Goal: Book appointment/travel/reservation

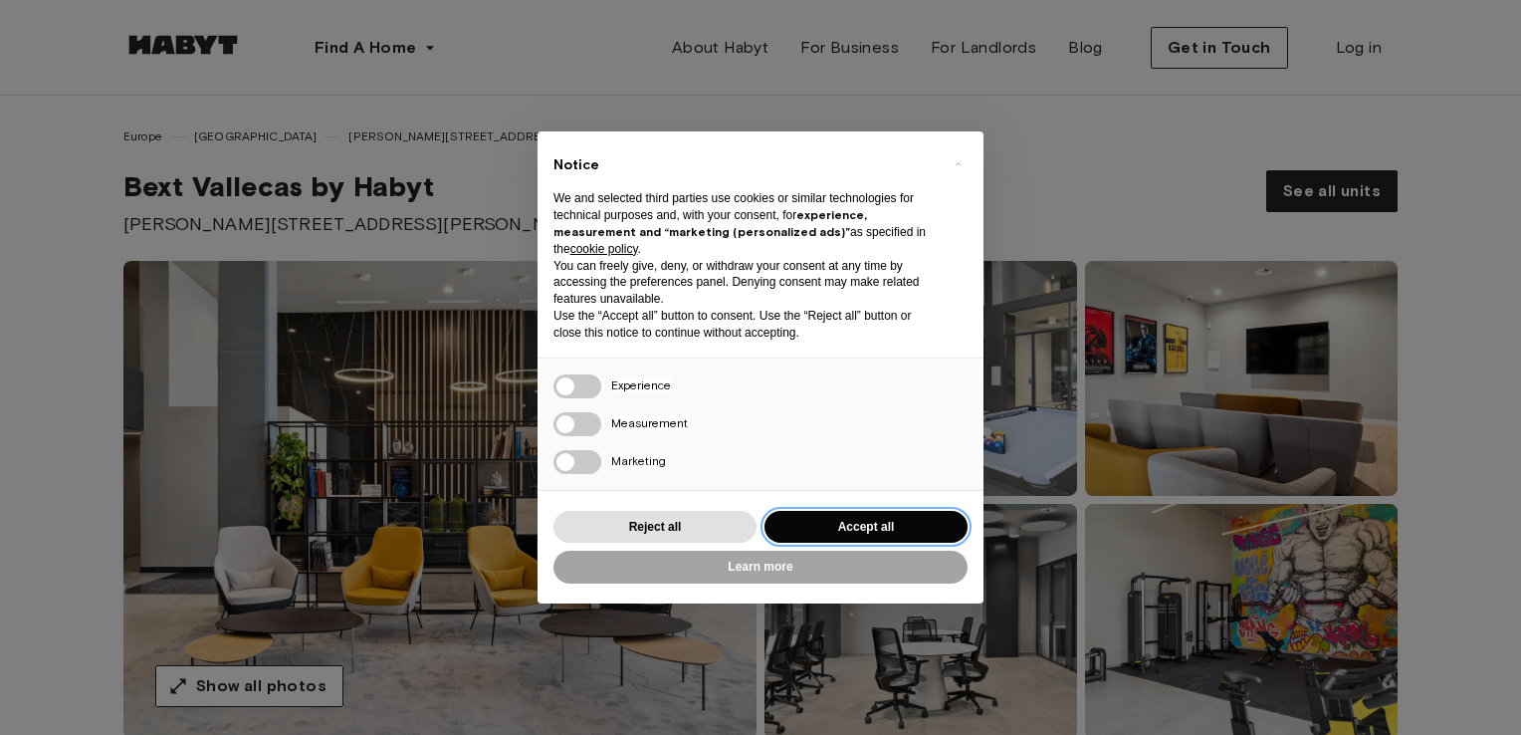
click at [836, 516] on button "Accept all" at bounding box center [866, 527] width 203 height 33
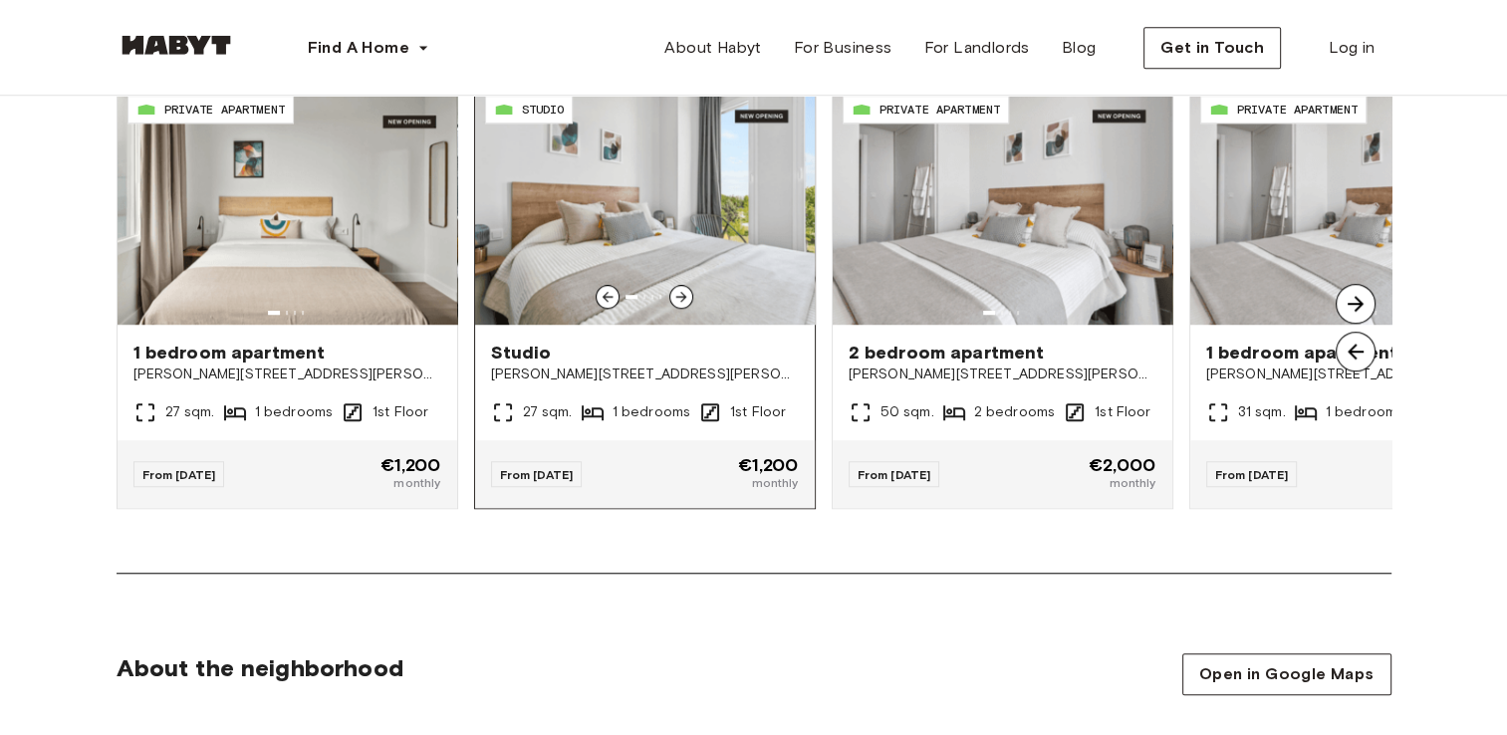
scroll to position [1593, 0]
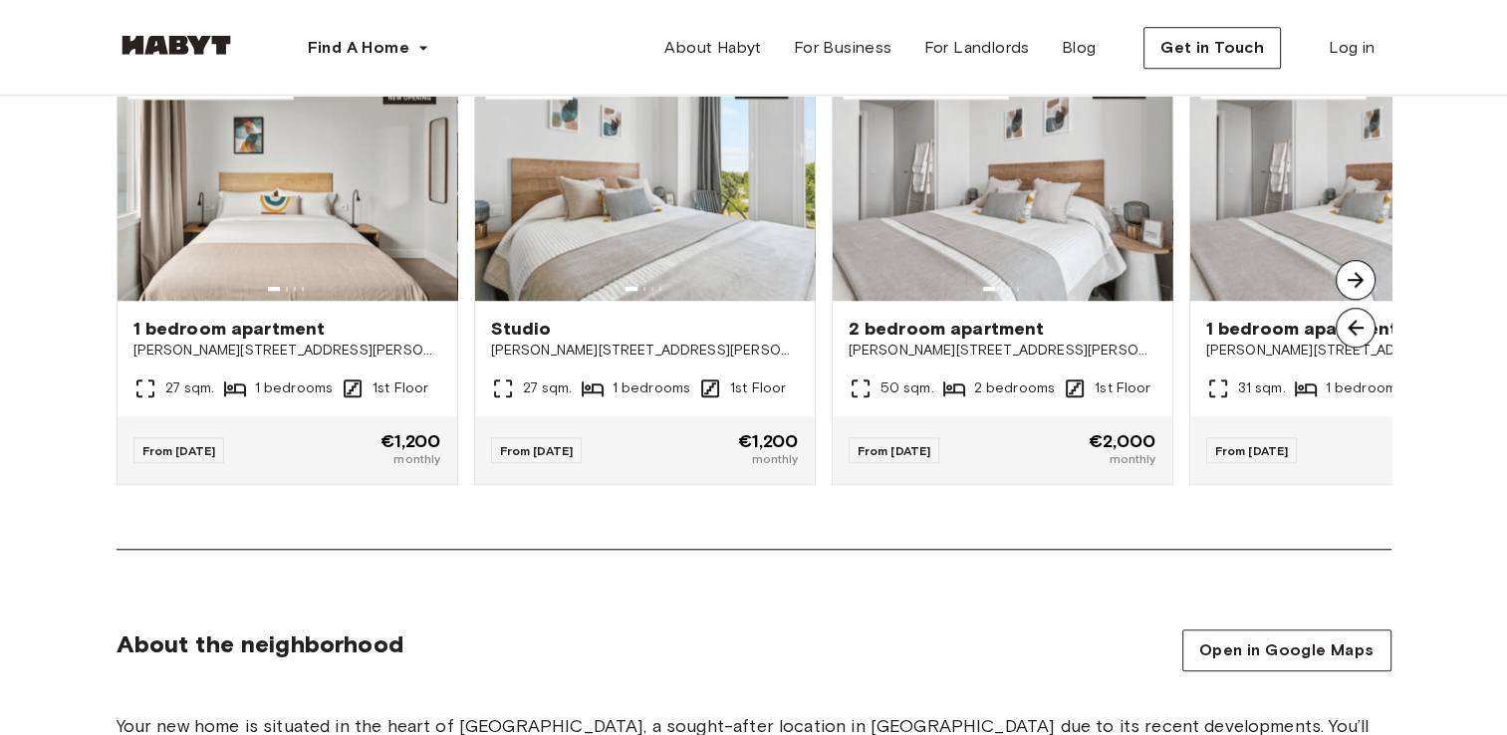
click at [1352, 285] on img at bounding box center [1355, 280] width 40 height 40
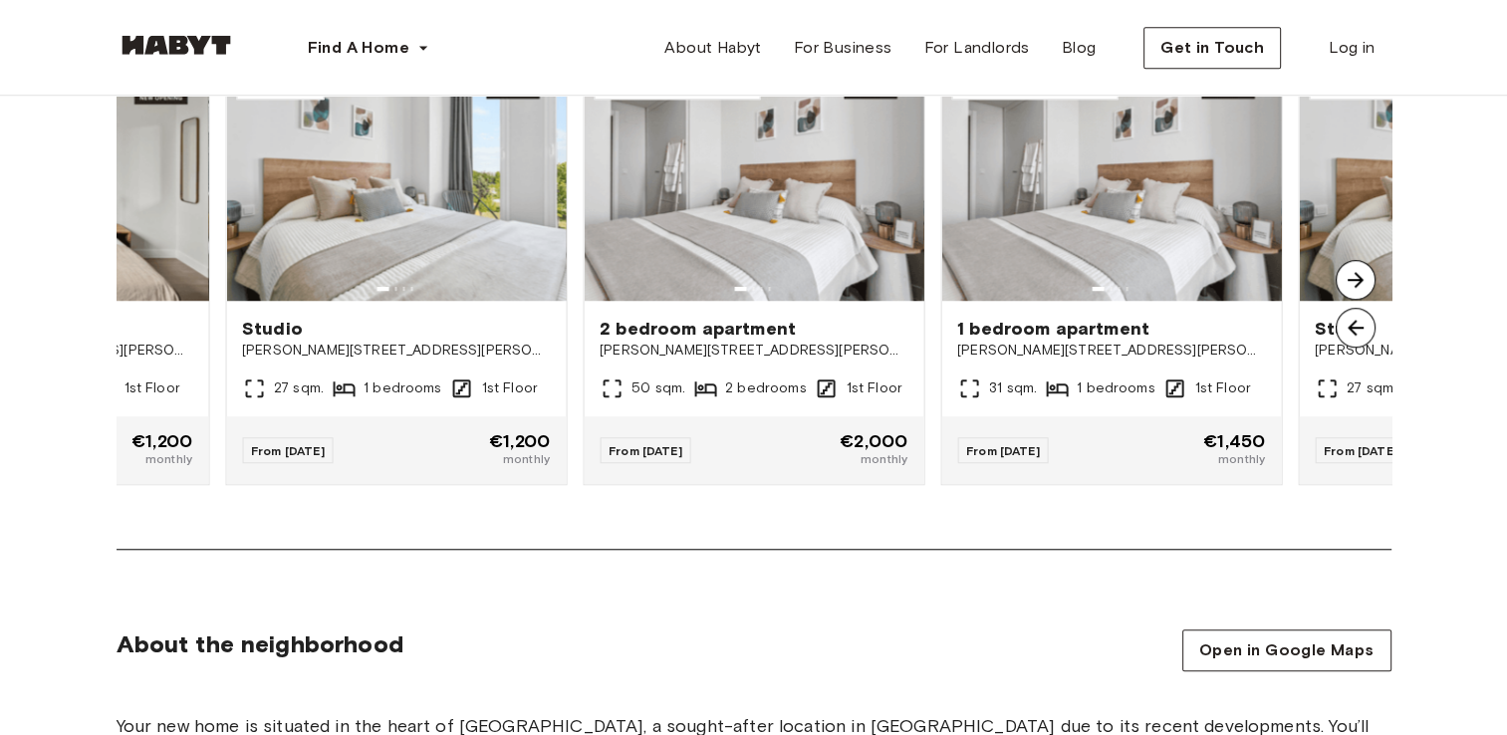
click at [1352, 285] on img at bounding box center [1355, 280] width 40 height 40
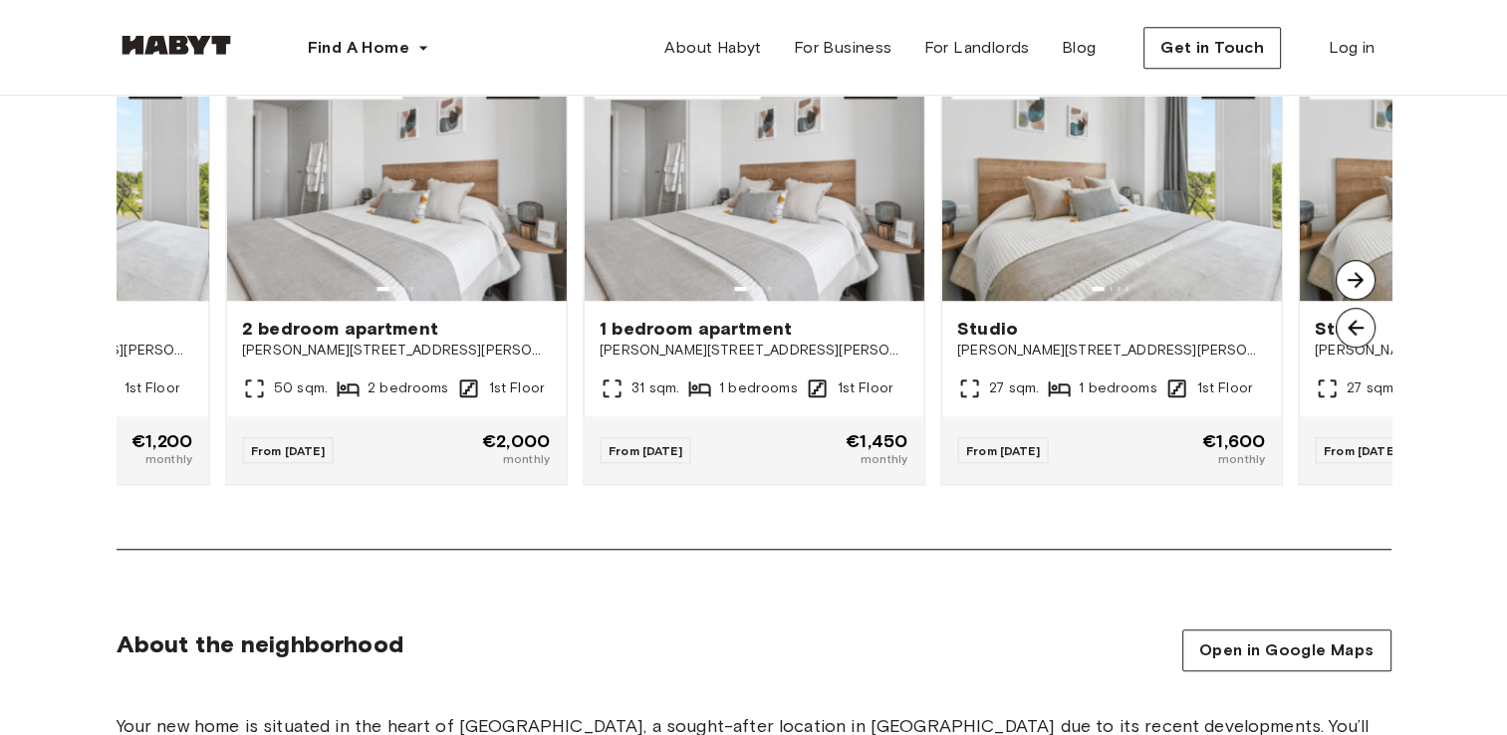
click at [1351, 327] on img at bounding box center [1355, 328] width 40 height 40
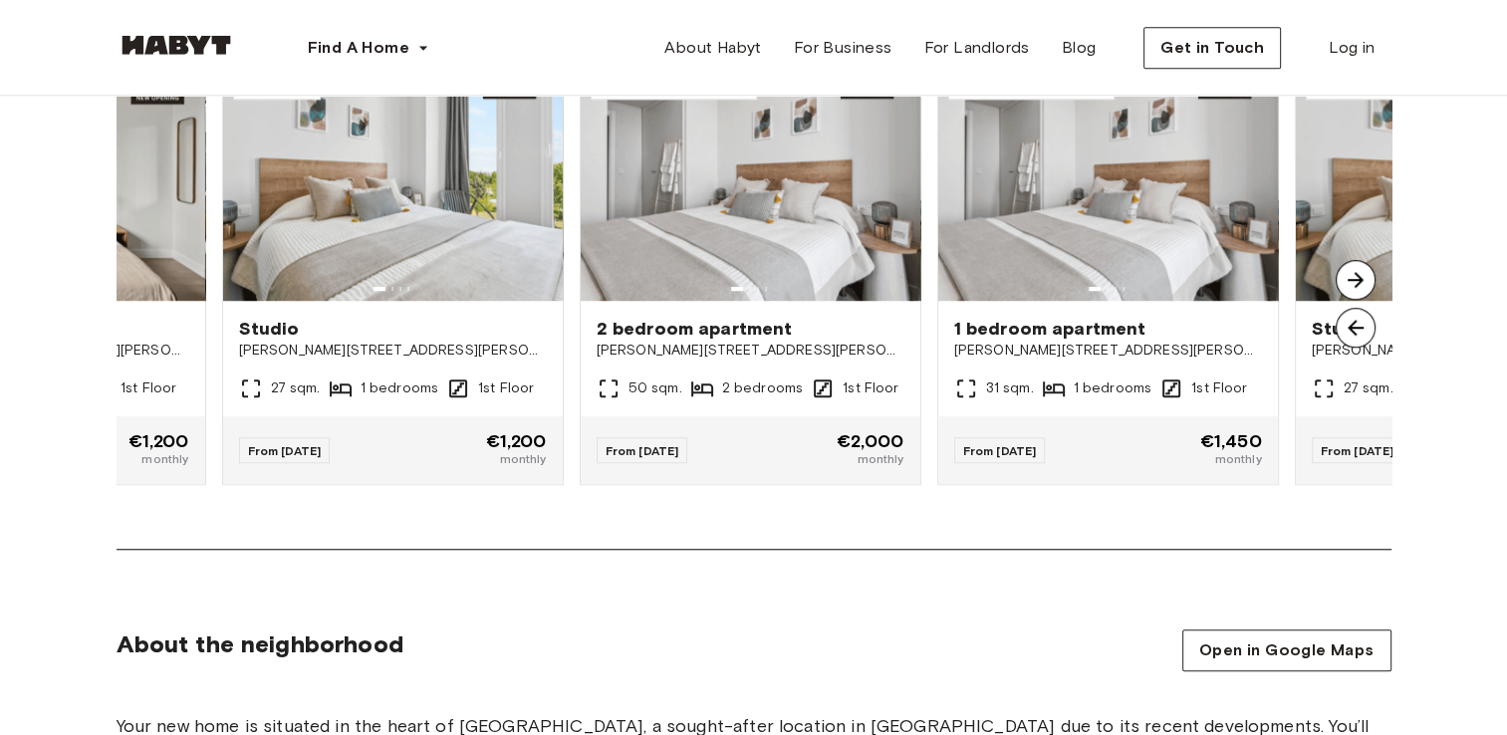
click at [1351, 327] on img at bounding box center [1355, 328] width 40 height 40
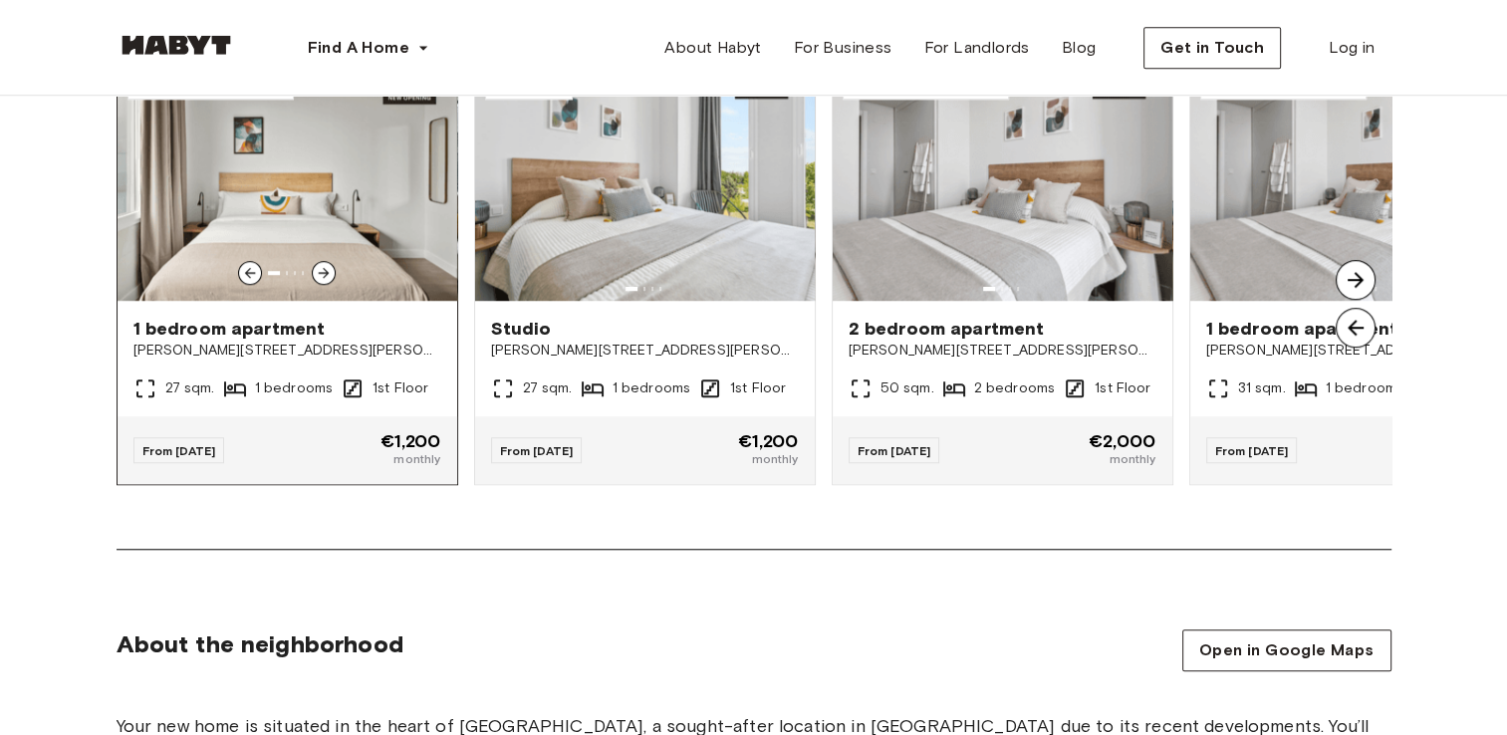
click at [326, 273] on icon at bounding box center [324, 273] width 11 height 11
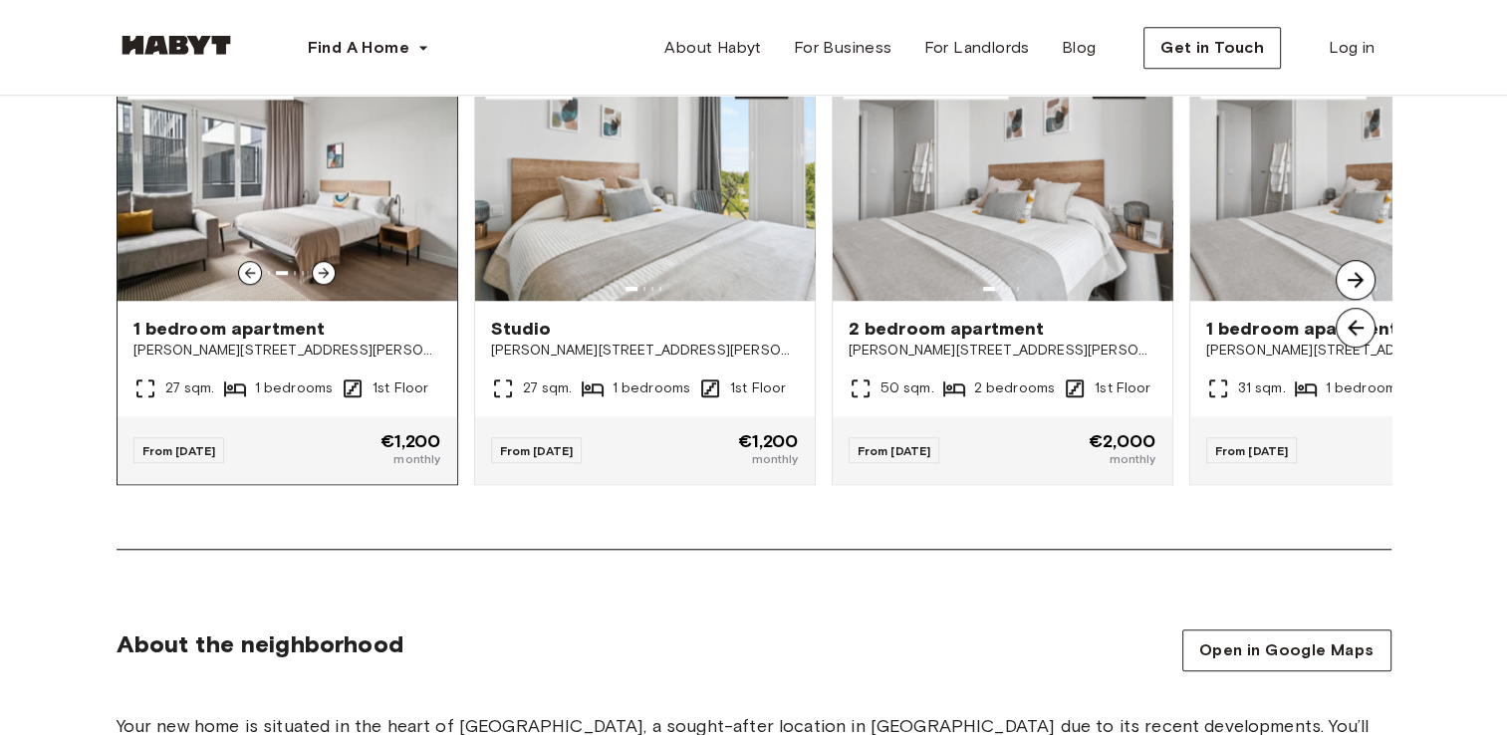
click at [327, 269] on icon at bounding box center [324, 273] width 16 height 16
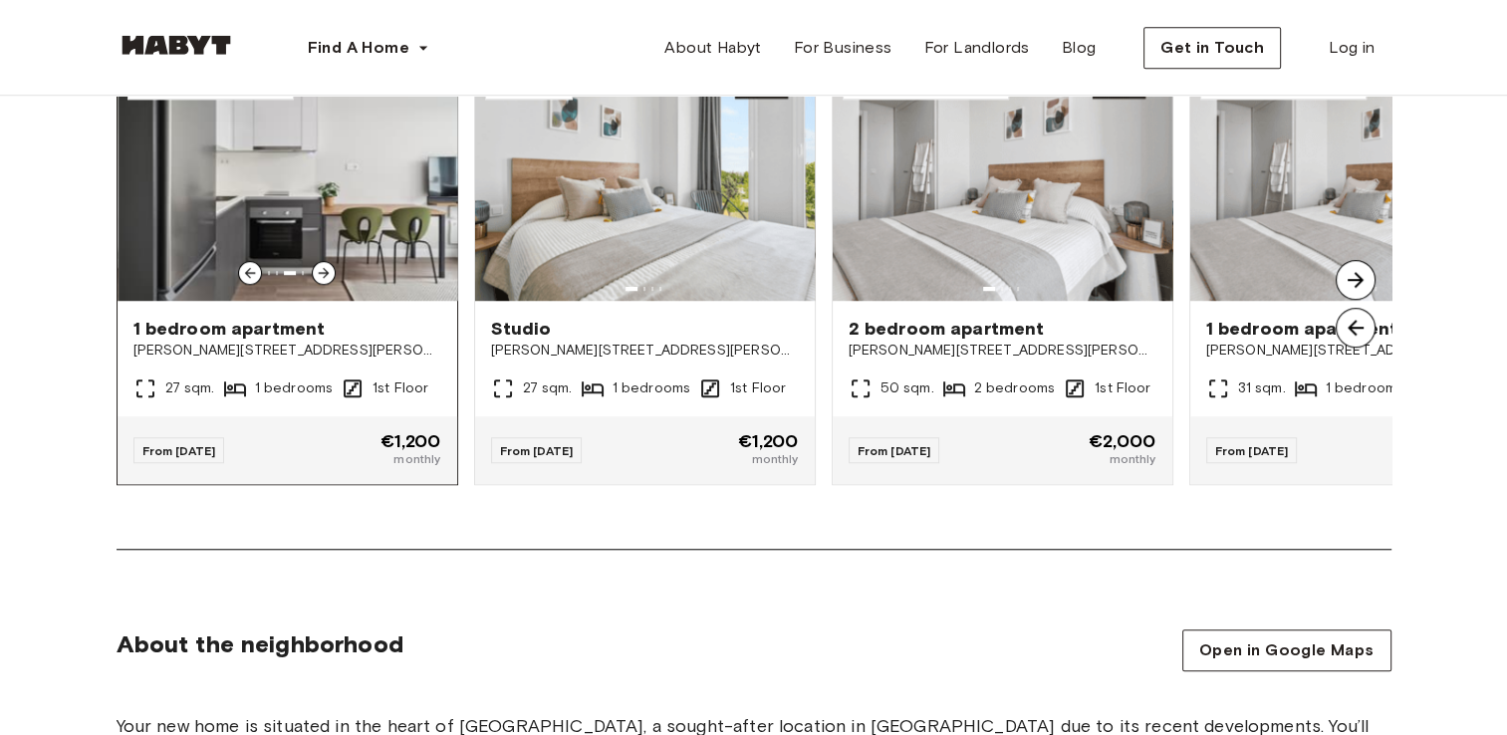
click at [327, 269] on icon at bounding box center [324, 273] width 16 height 16
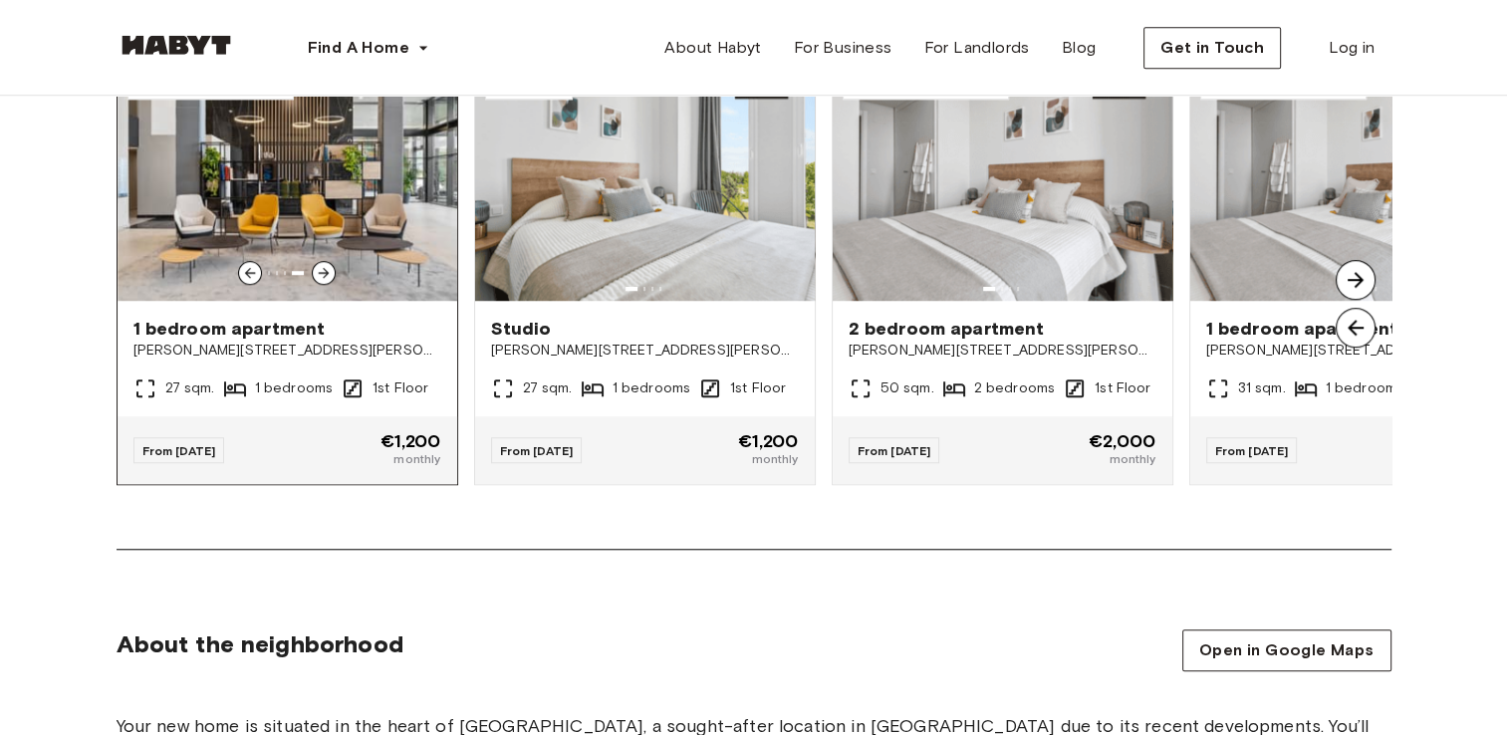
click at [327, 269] on icon at bounding box center [324, 273] width 16 height 16
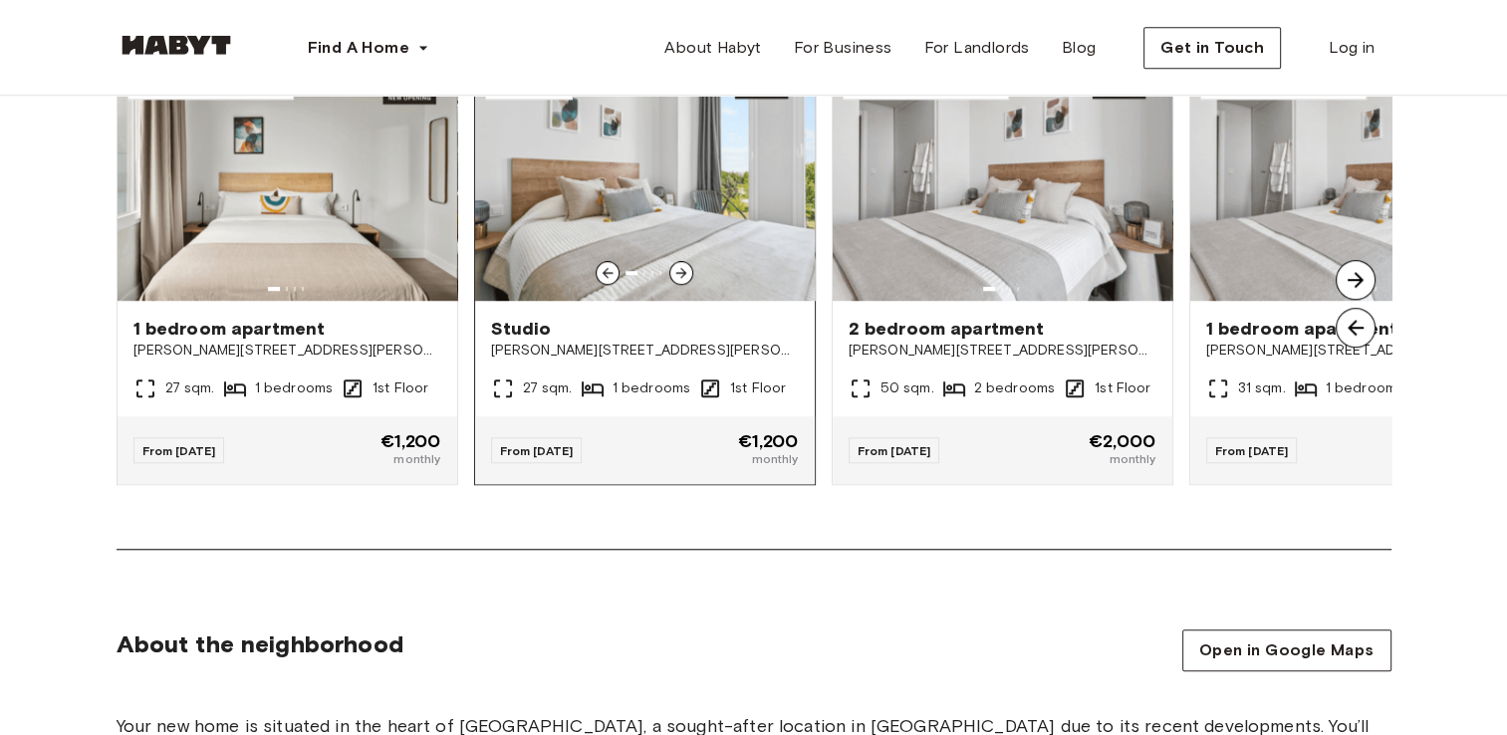
click at [682, 272] on icon at bounding box center [681, 273] width 11 height 11
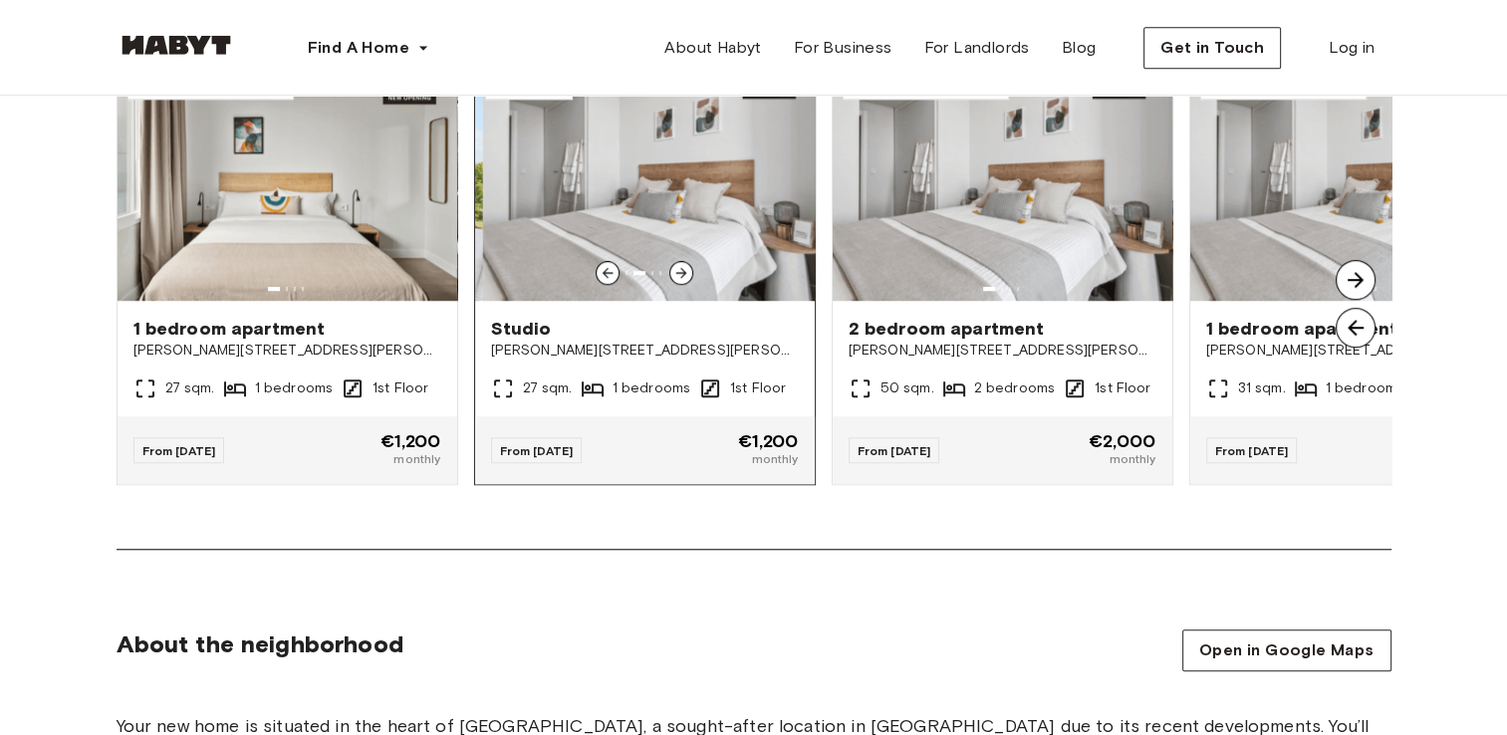
click at [682, 272] on icon at bounding box center [681, 273] width 11 height 11
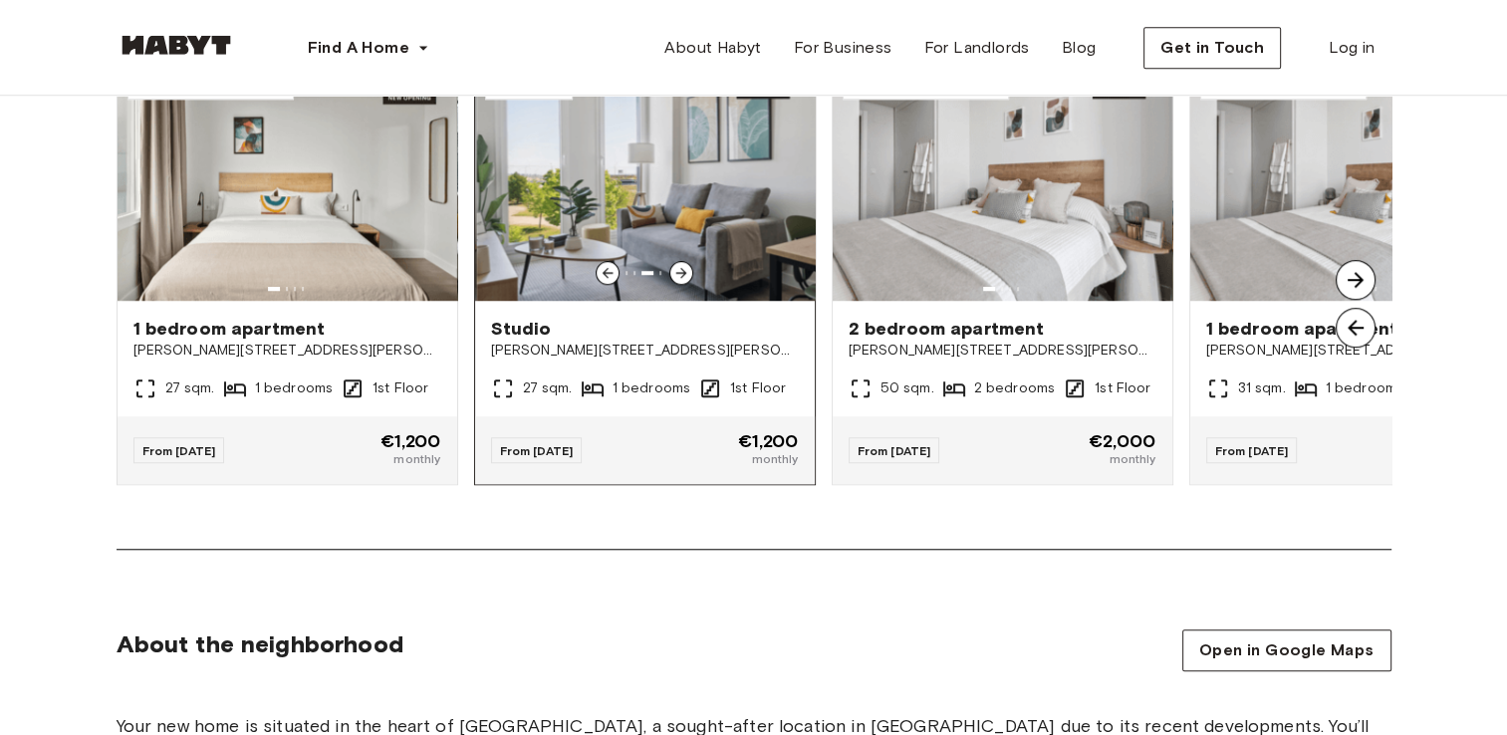
click at [682, 272] on icon at bounding box center [681, 273] width 11 height 11
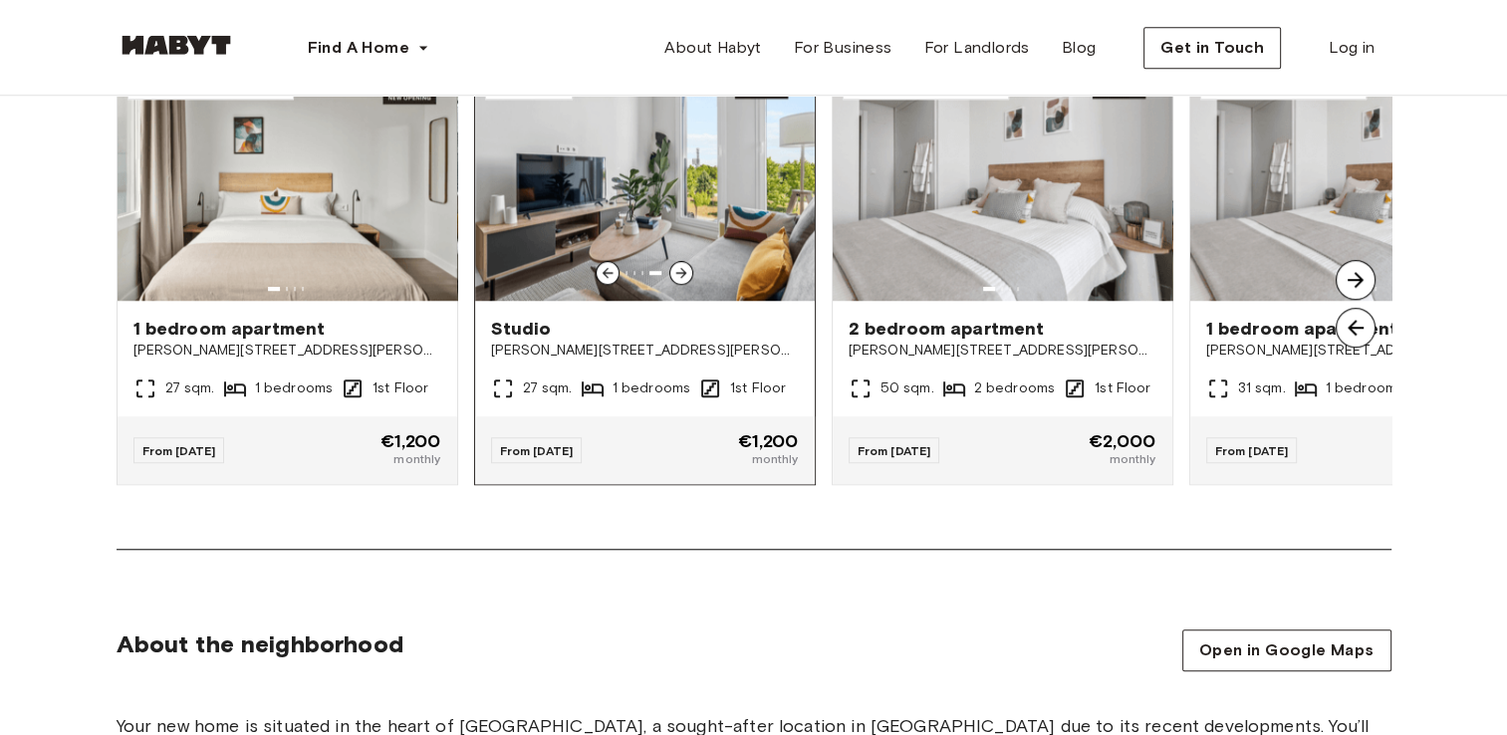
click at [682, 272] on icon at bounding box center [681, 273] width 11 height 11
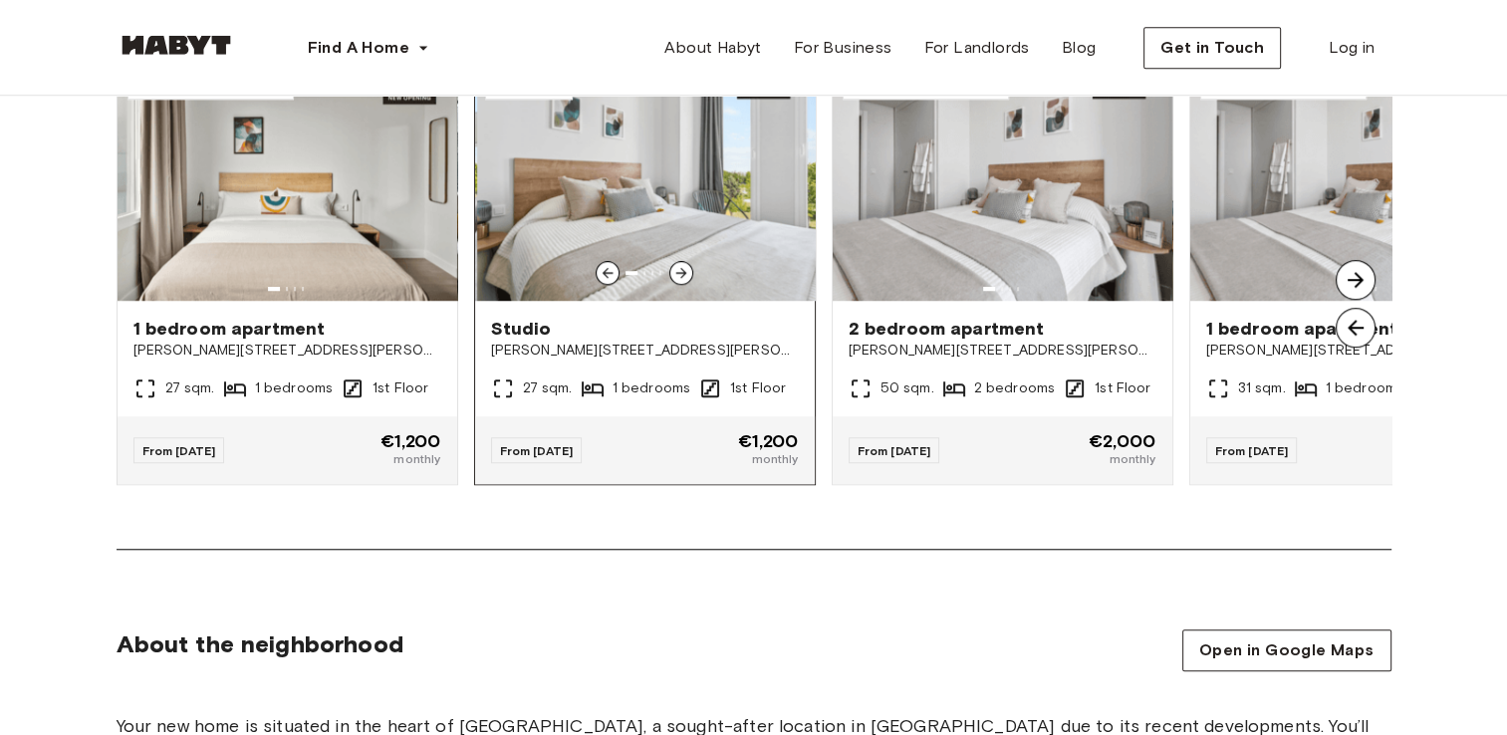
click at [682, 272] on icon at bounding box center [681, 273] width 11 height 11
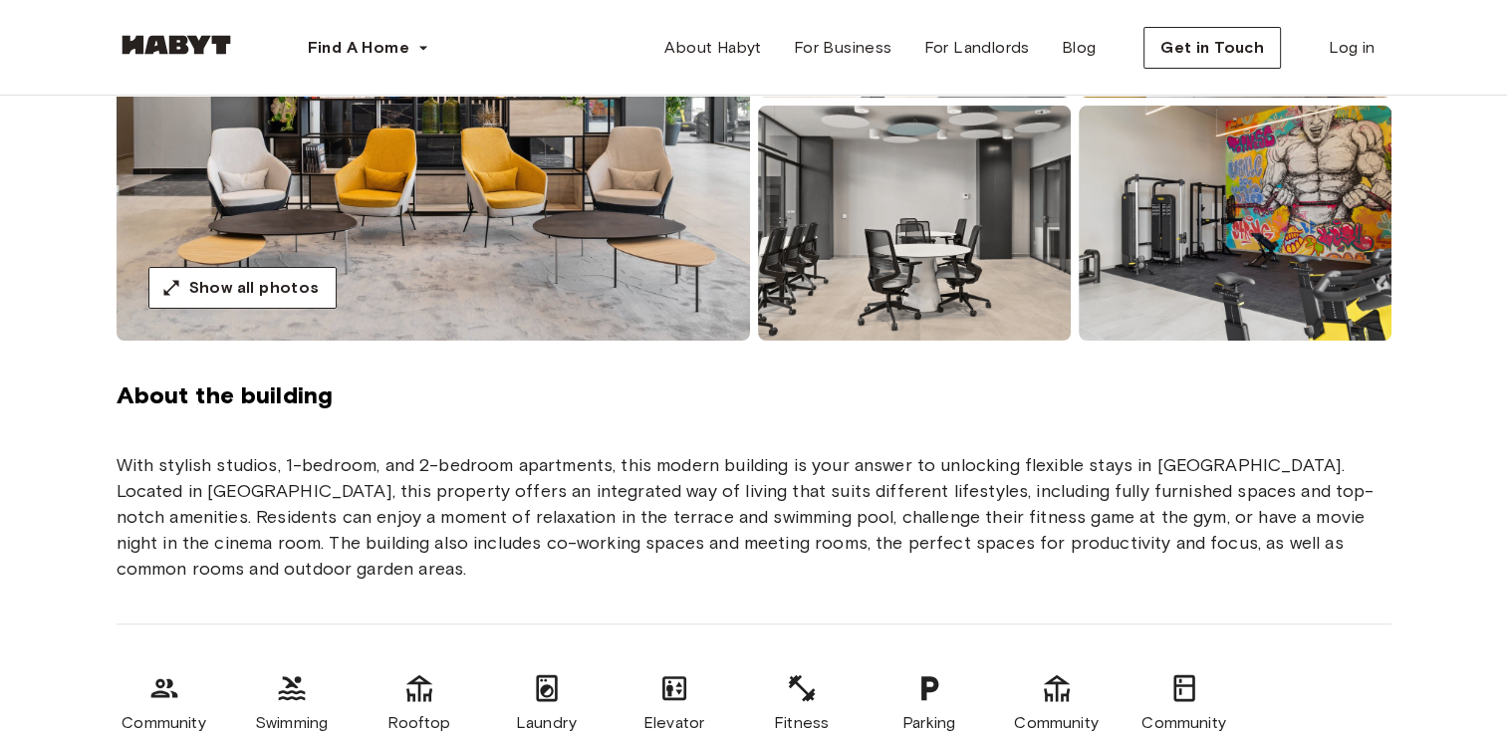
scroll to position [0, 0]
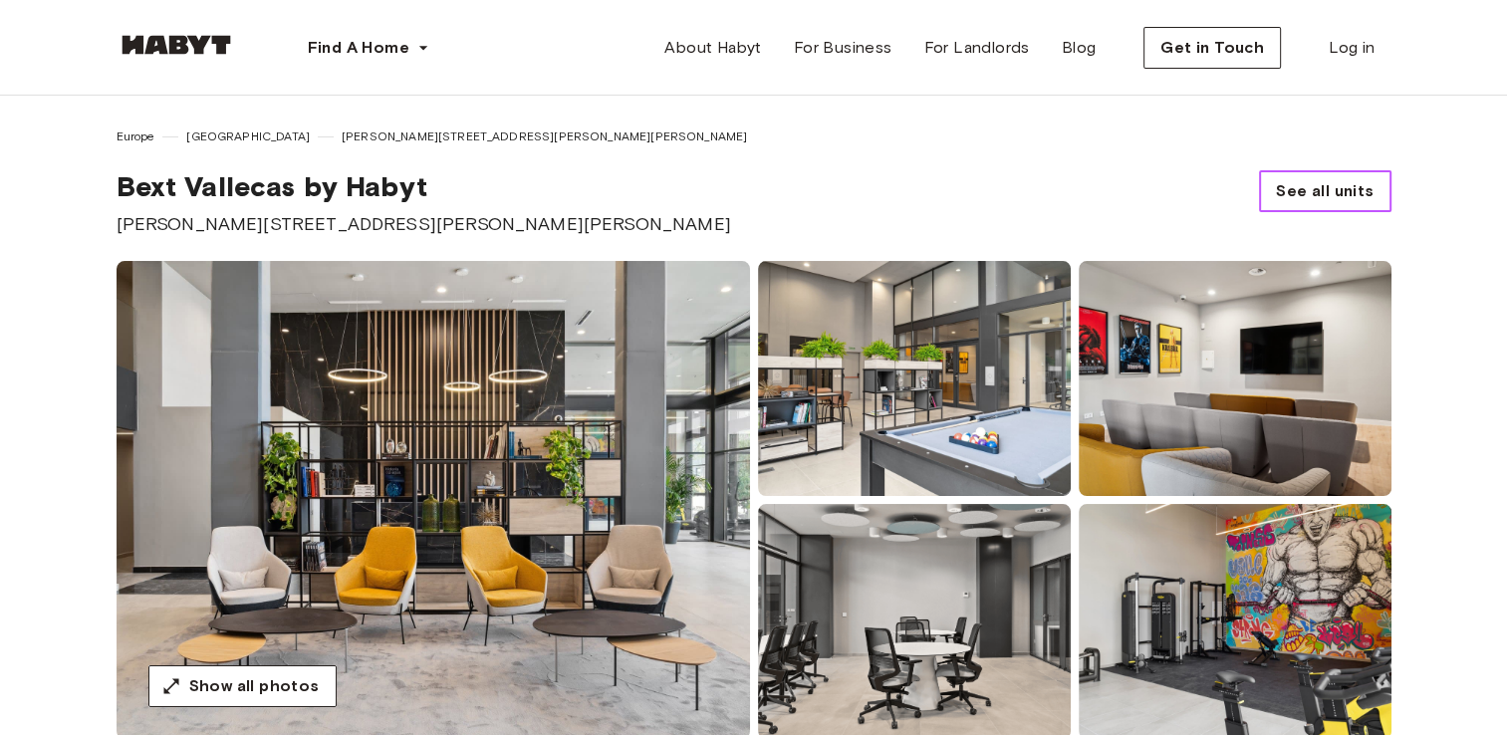
click at [1303, 197] on span "See all units" at bounding box center [1325, 191] width 98 height 24
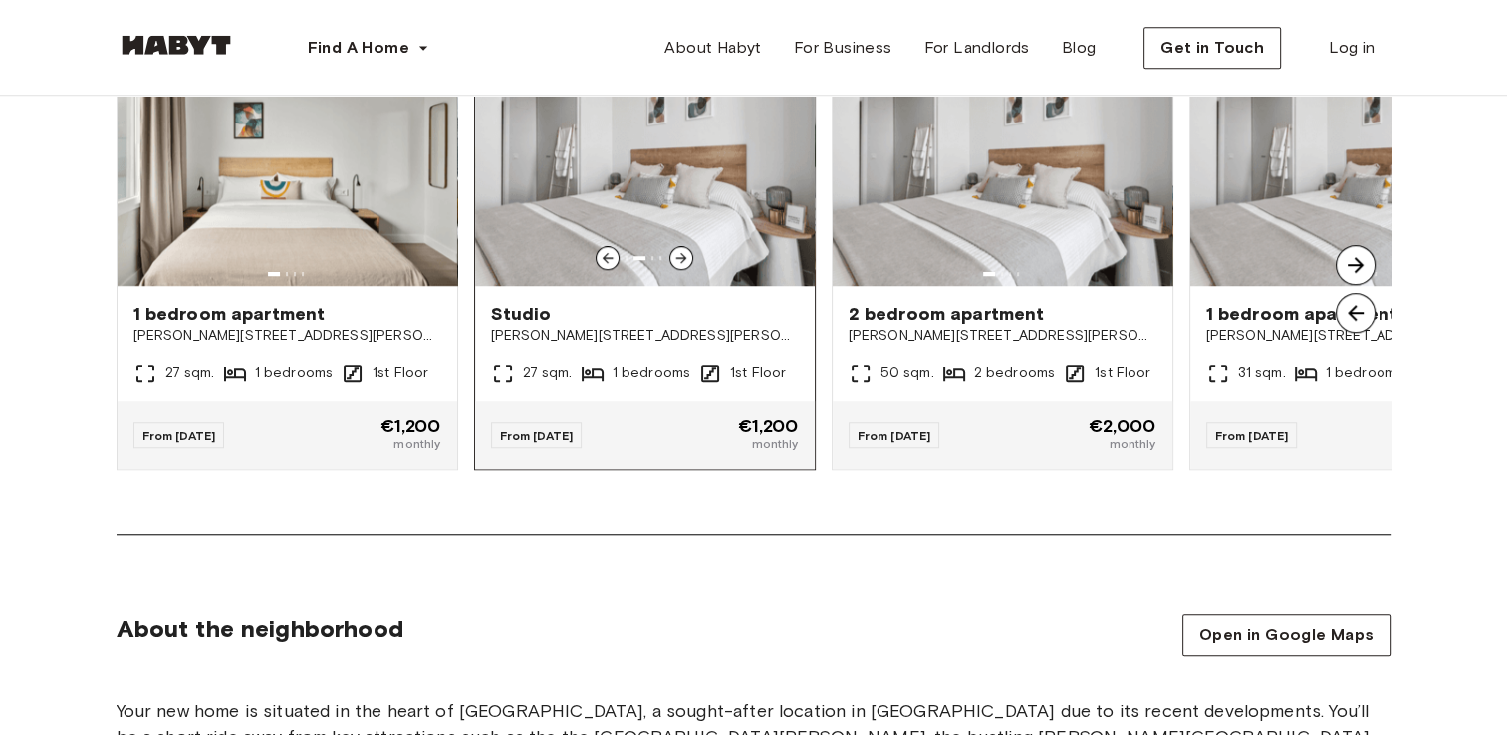
scroll to position [1613, 0]
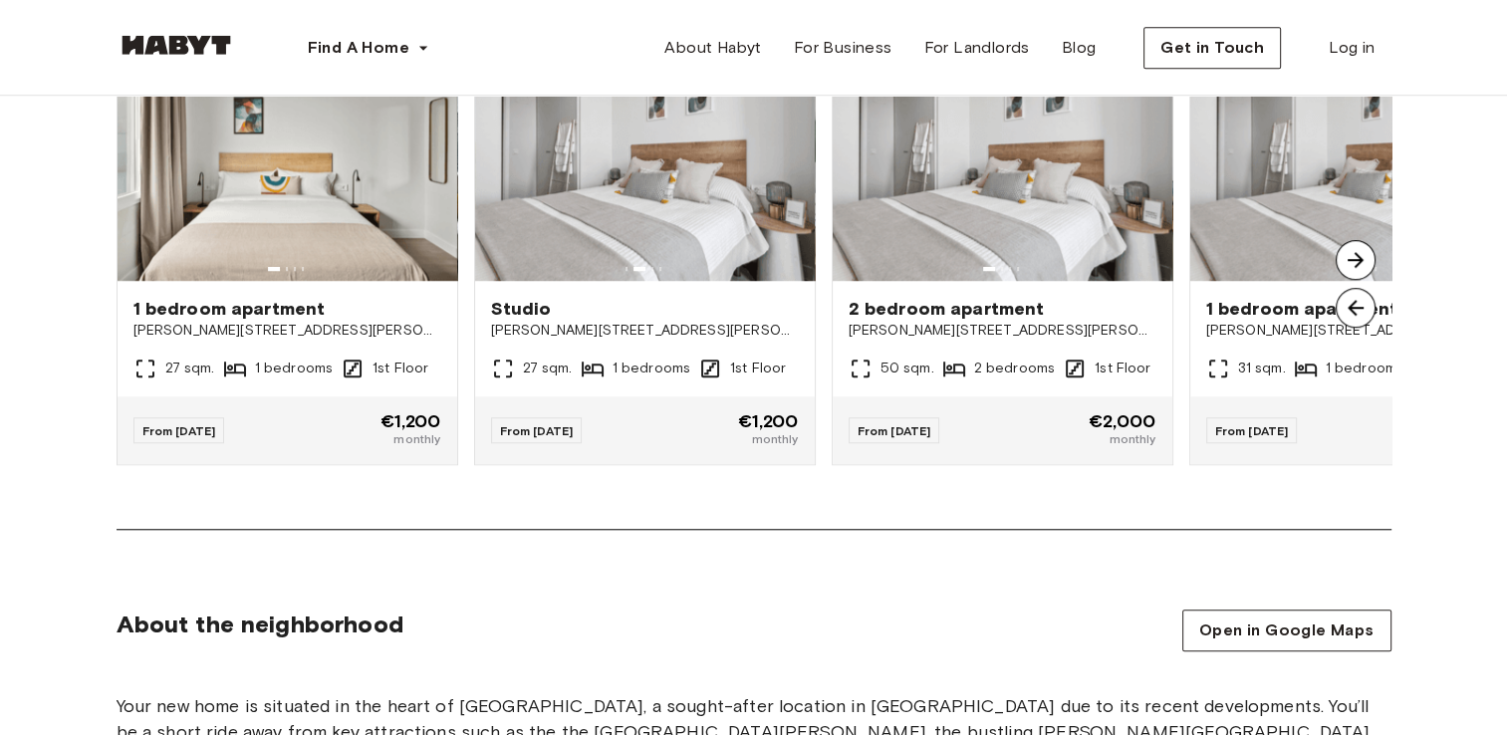
click at [1354, 268] on img at bounding box center [1355, 260] width 40 height 40
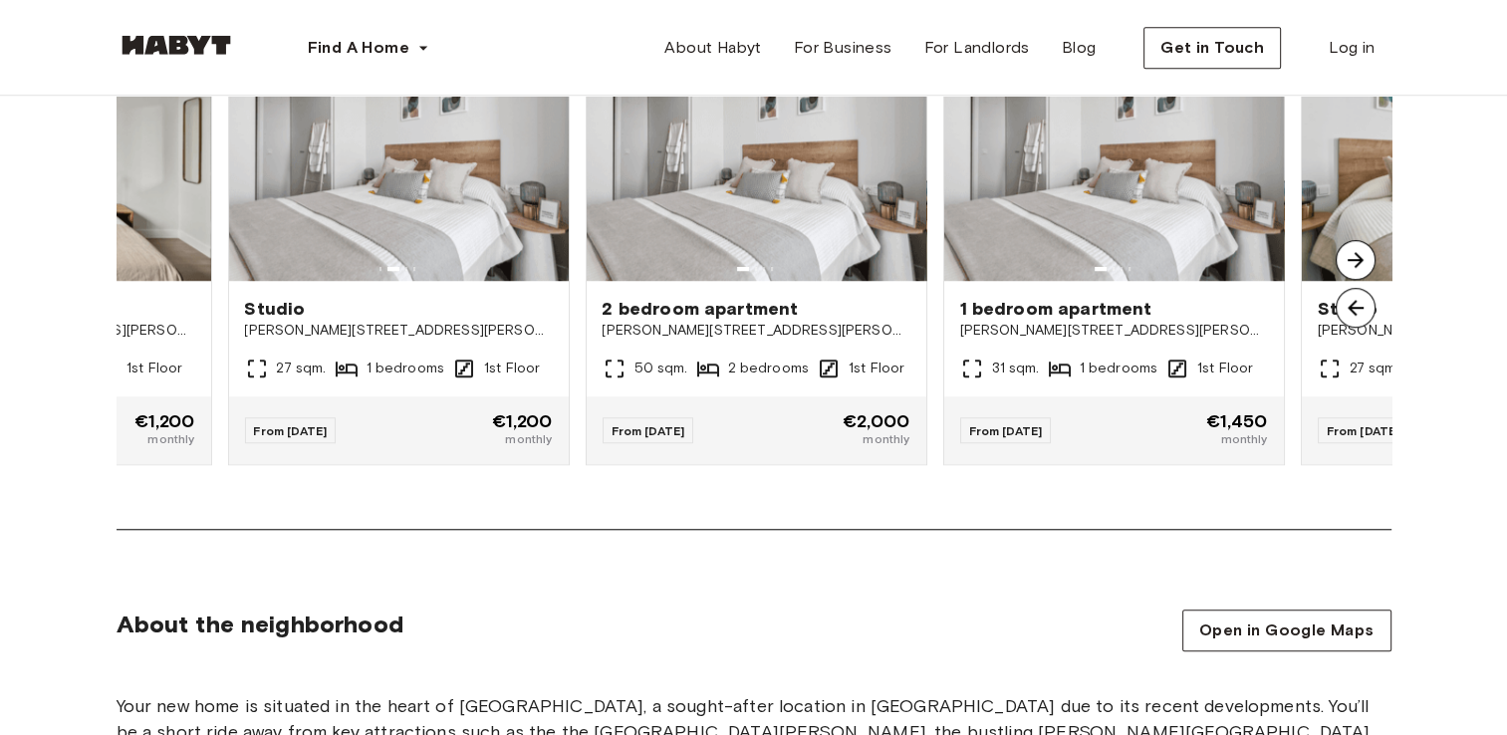
click at [1354, 268] on img at bounding box center [1355, 260] width 40 height 40
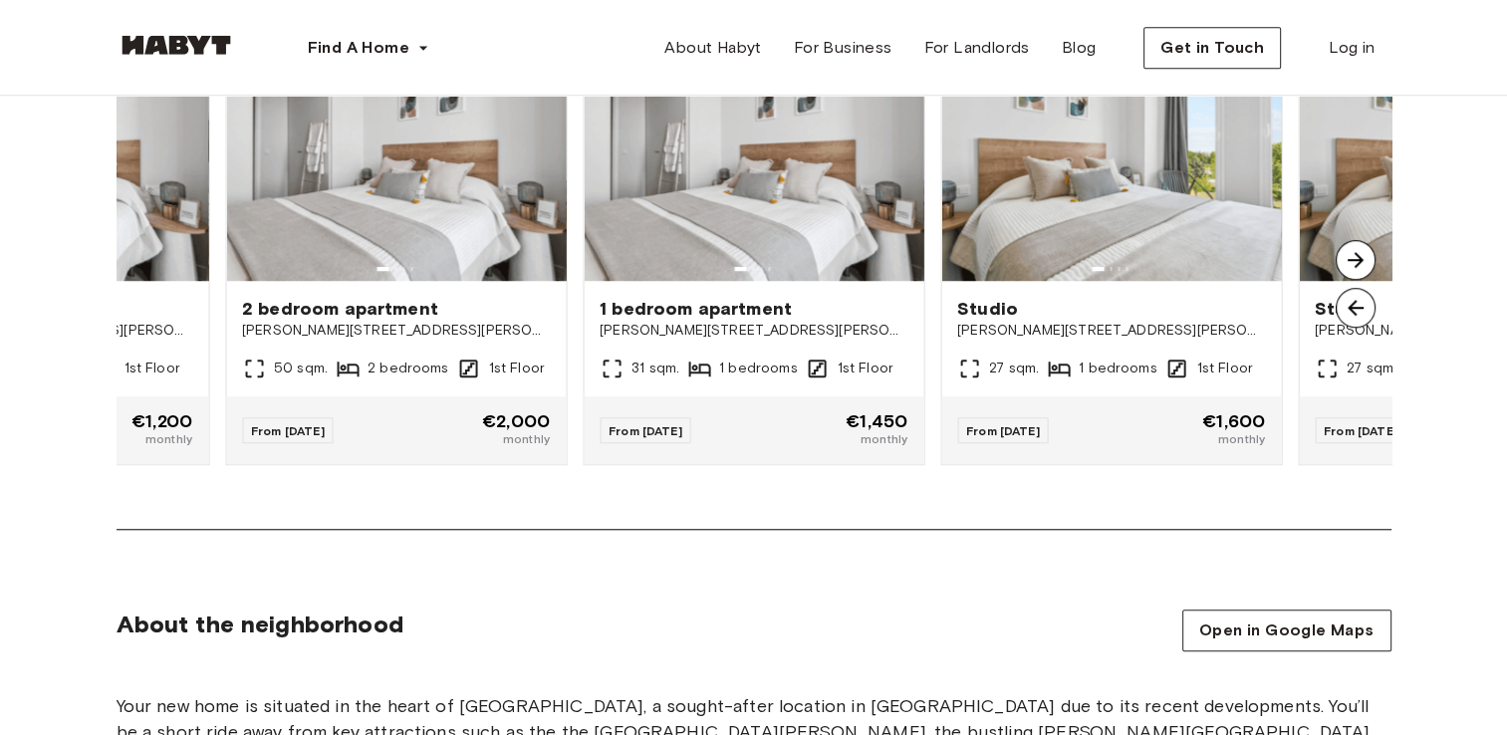
click at [1354, 261] on img at bounding box center [1355, 260] width 40 height 40
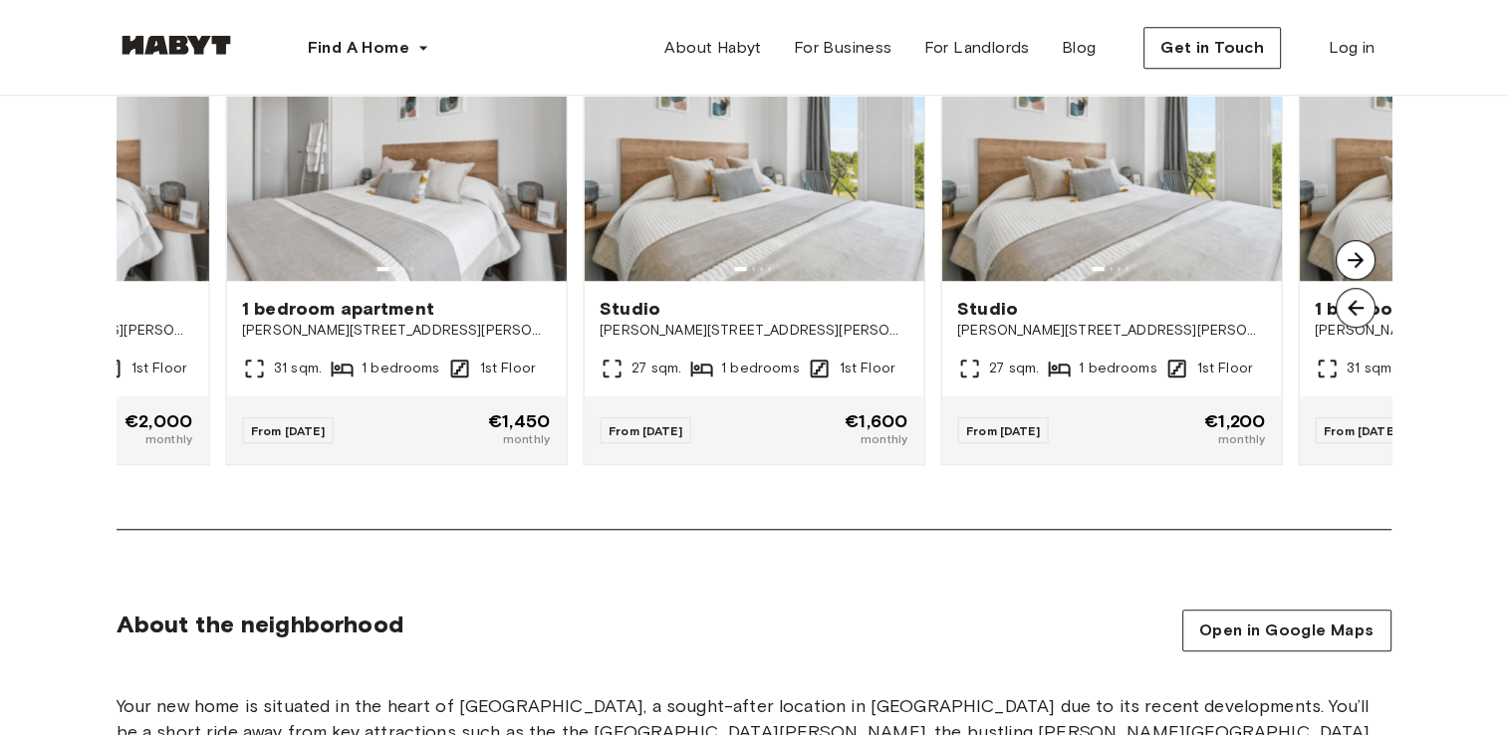
click at [1354, 261] on img at bounding box center [1355, 260] width 40 height 40
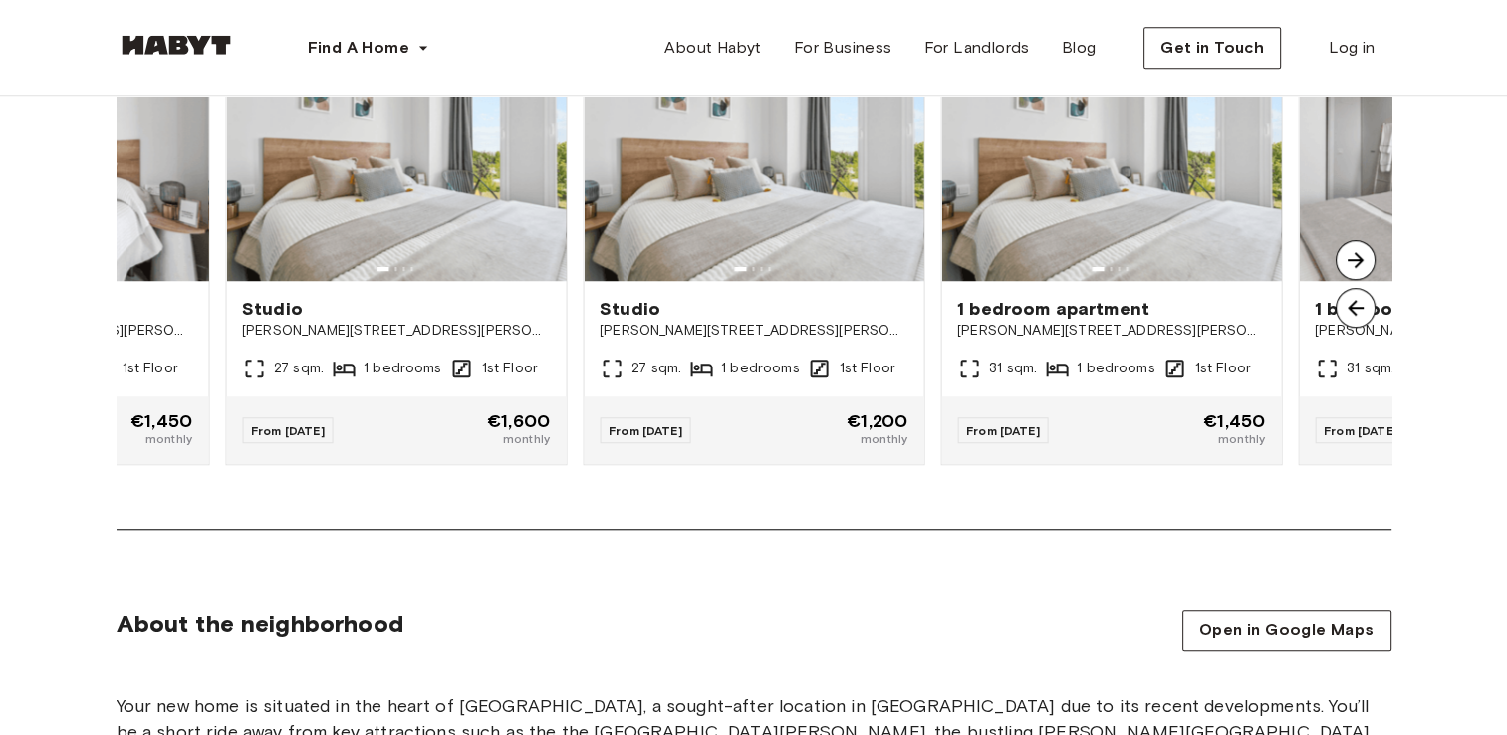
click at [1354, 261] on img at bounding box center [1355, 260] width 40 height 40
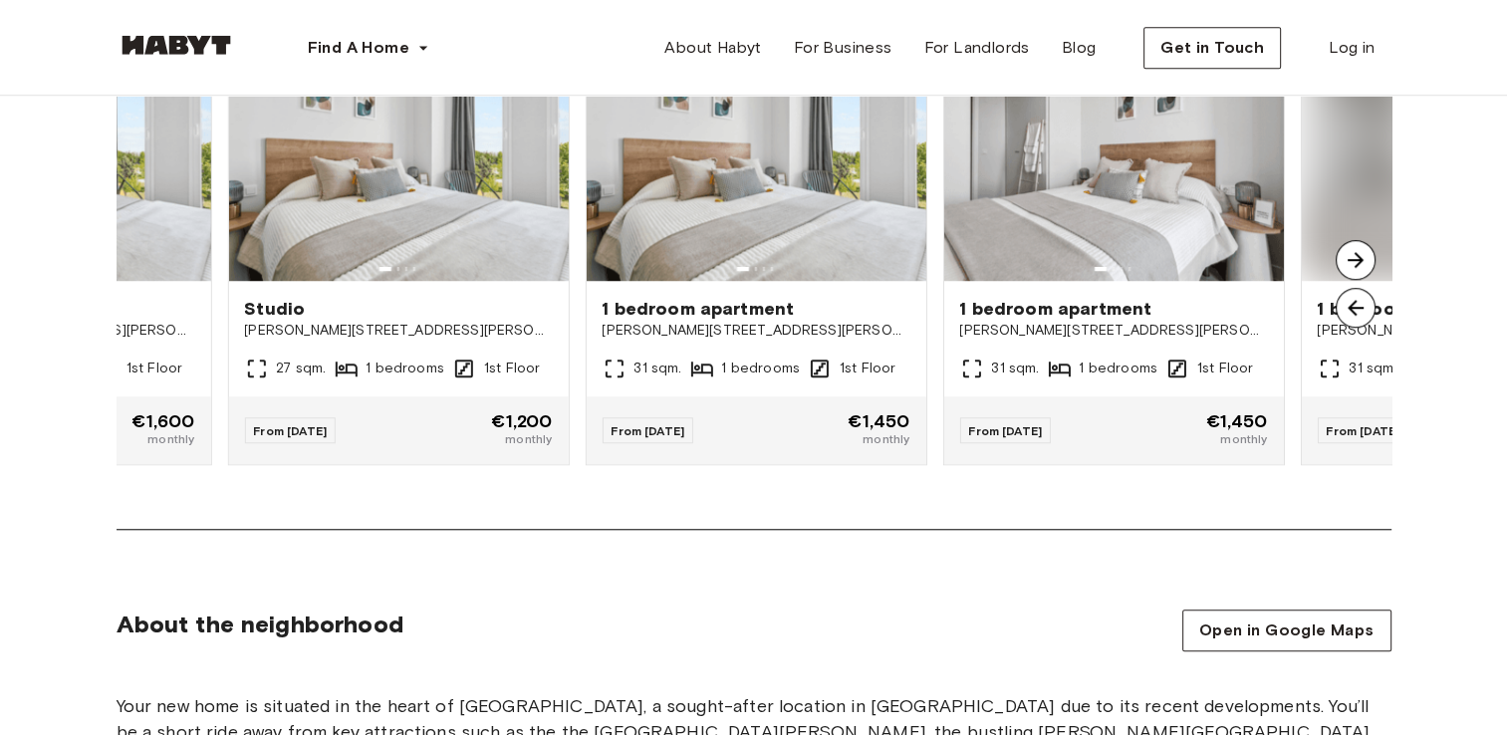
click at [1354, 261] on img at bounding box center [1355, 260] width 40 height 40
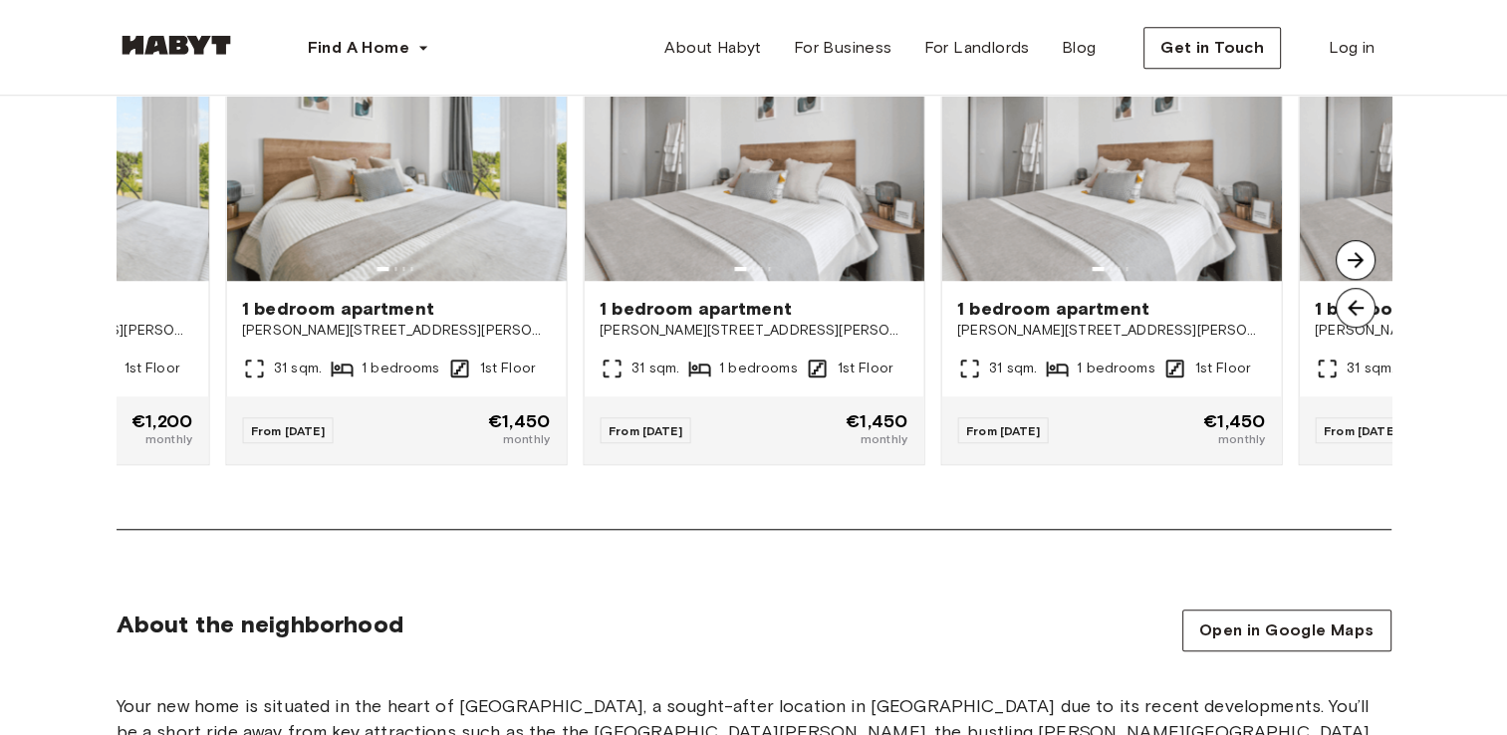
click at [1354, 261] on img at bounding box center [1355, 260] width 40 height 40
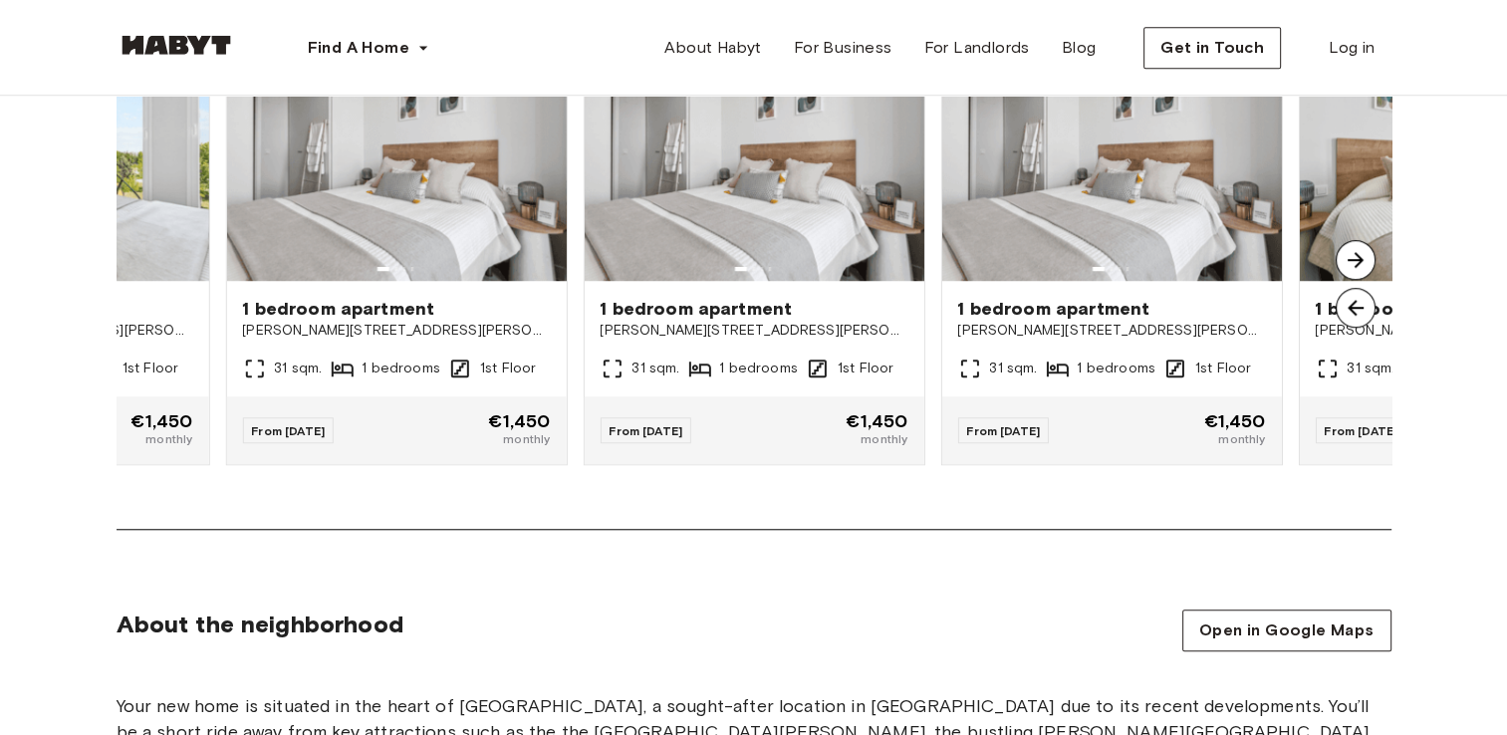
click at [1354, 261] on img at bounding box center [1355, 260] width 40 height 40
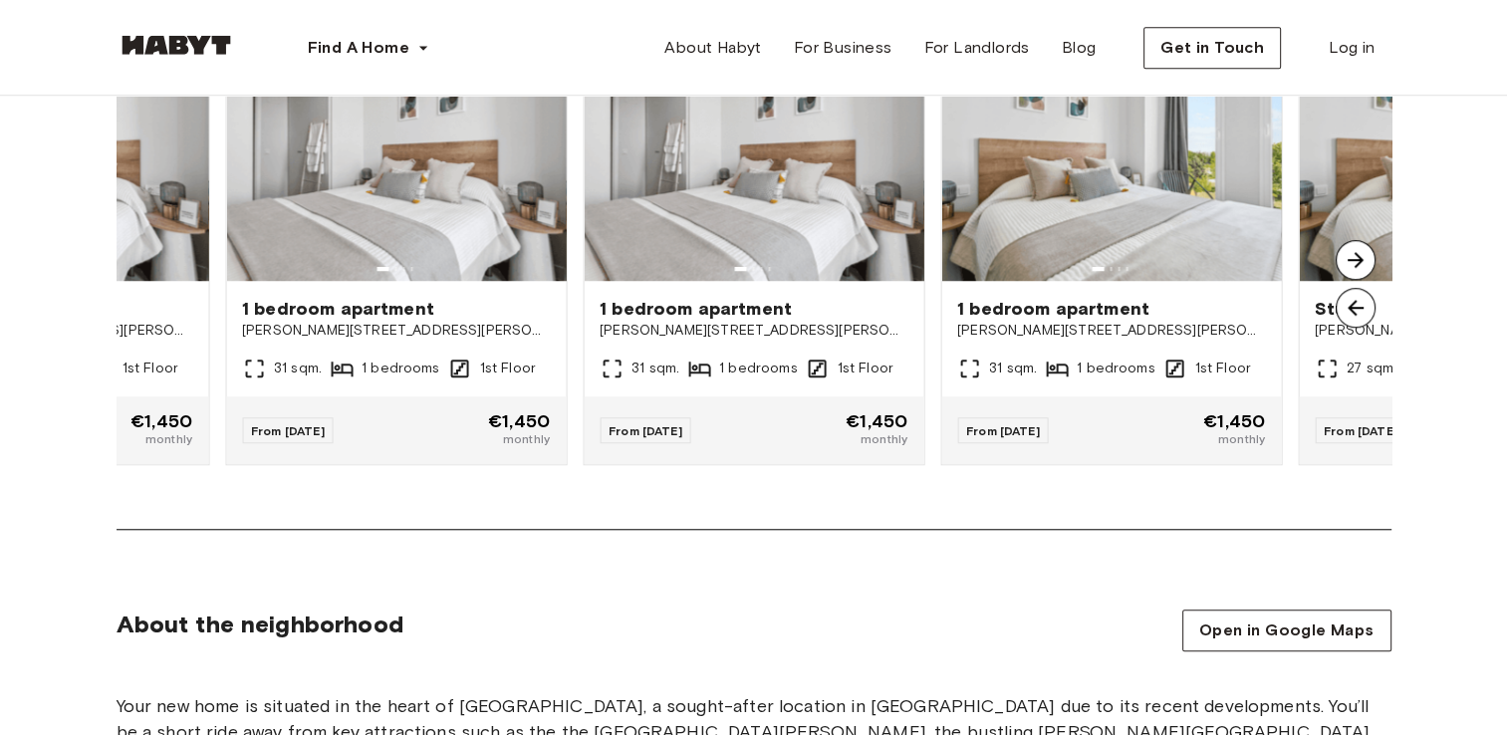
click at [1354, 261] on img at bounding box center [1355, 260] width 40 height 40
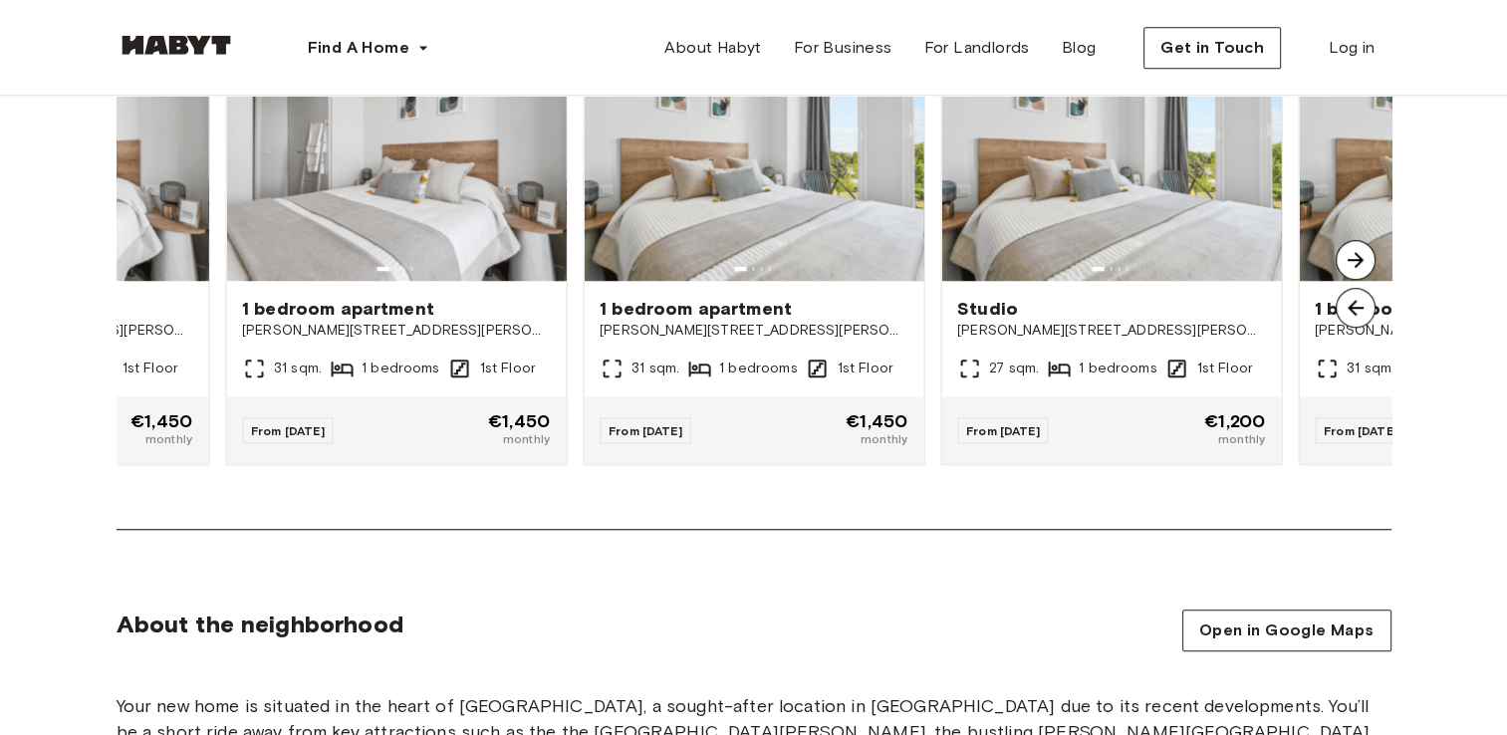
click at [1354, 261] on img at bounding box center [1355, 260] width 40 height 40
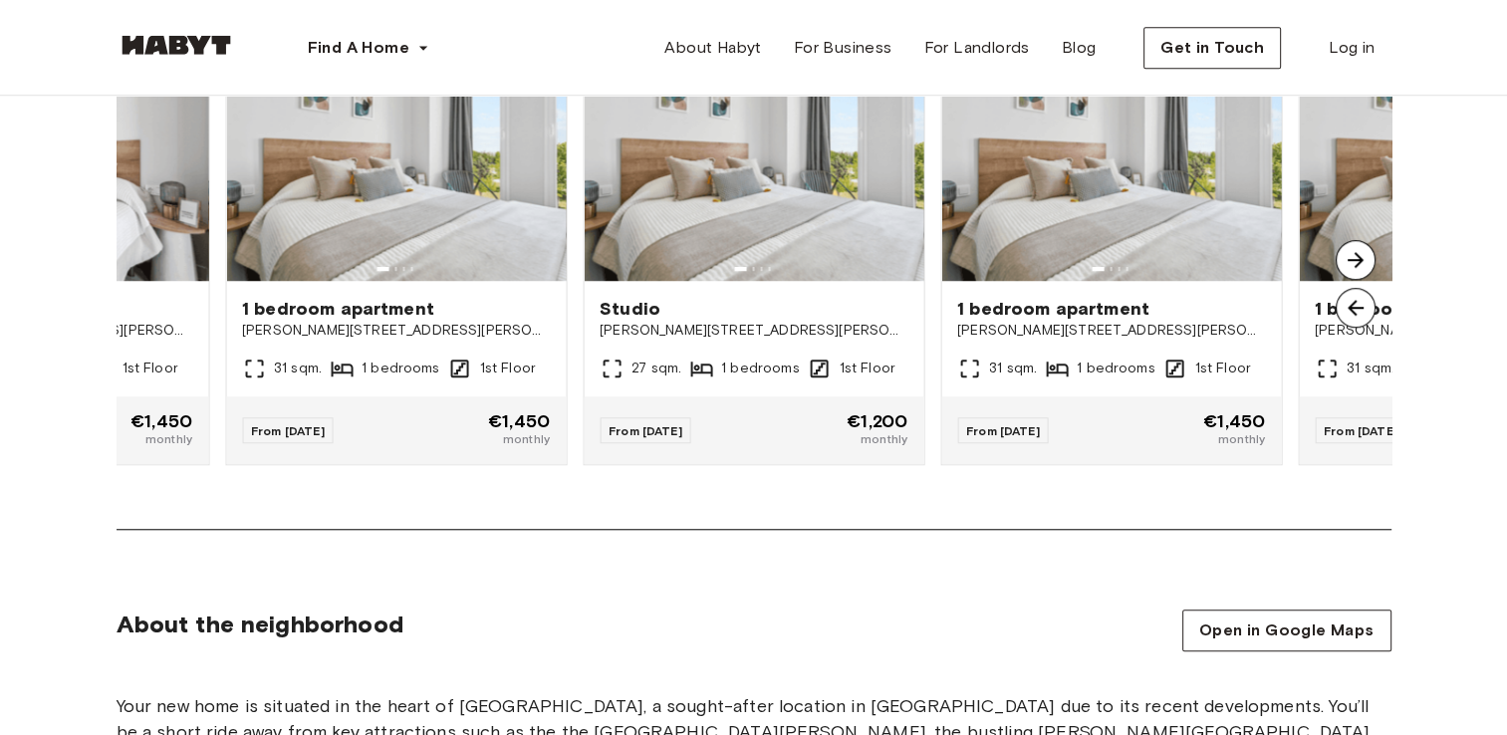
click at [1354, 261] on img at bounding box center [1355, 260] width 40 height 40
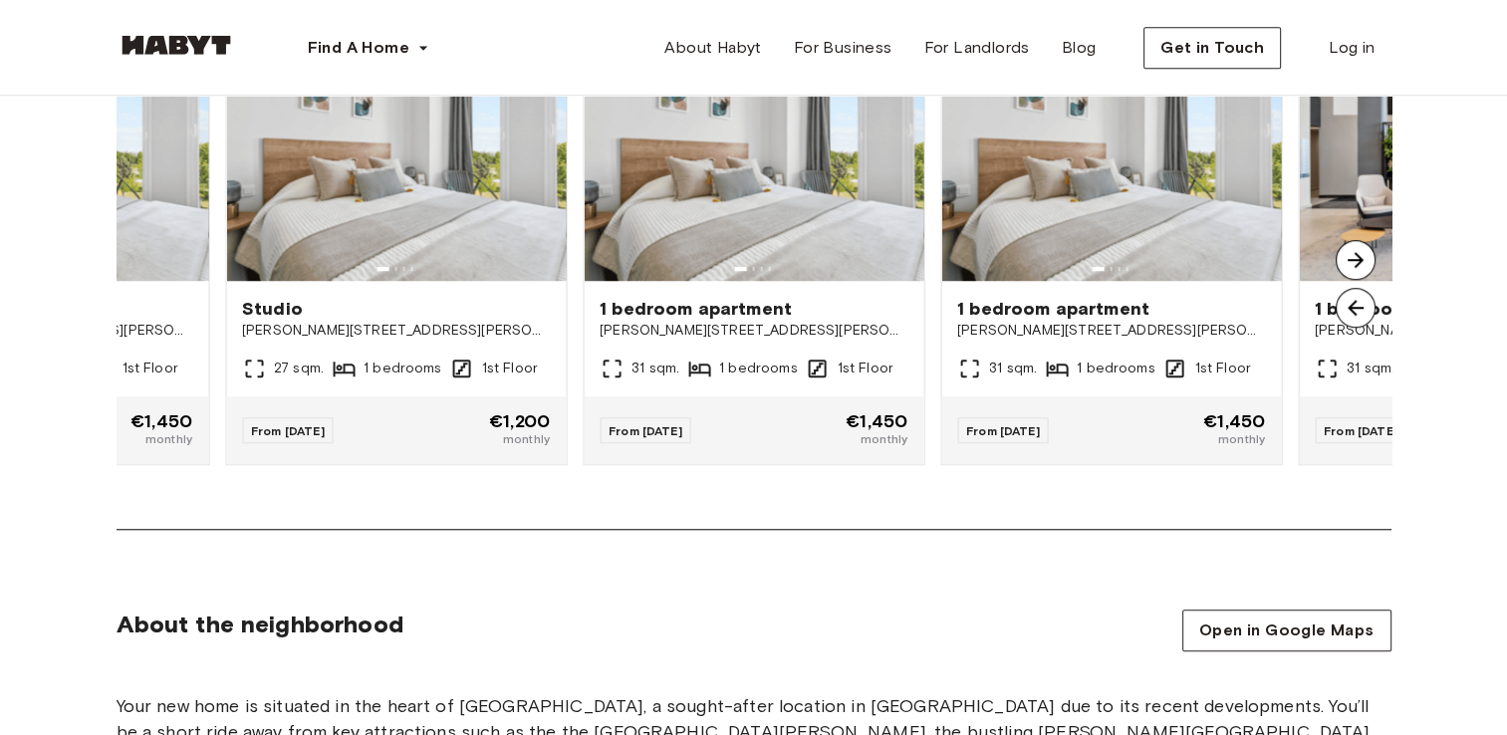
click at [1350, 308] on img at bounding box center [1355, 308] width 40 height 40
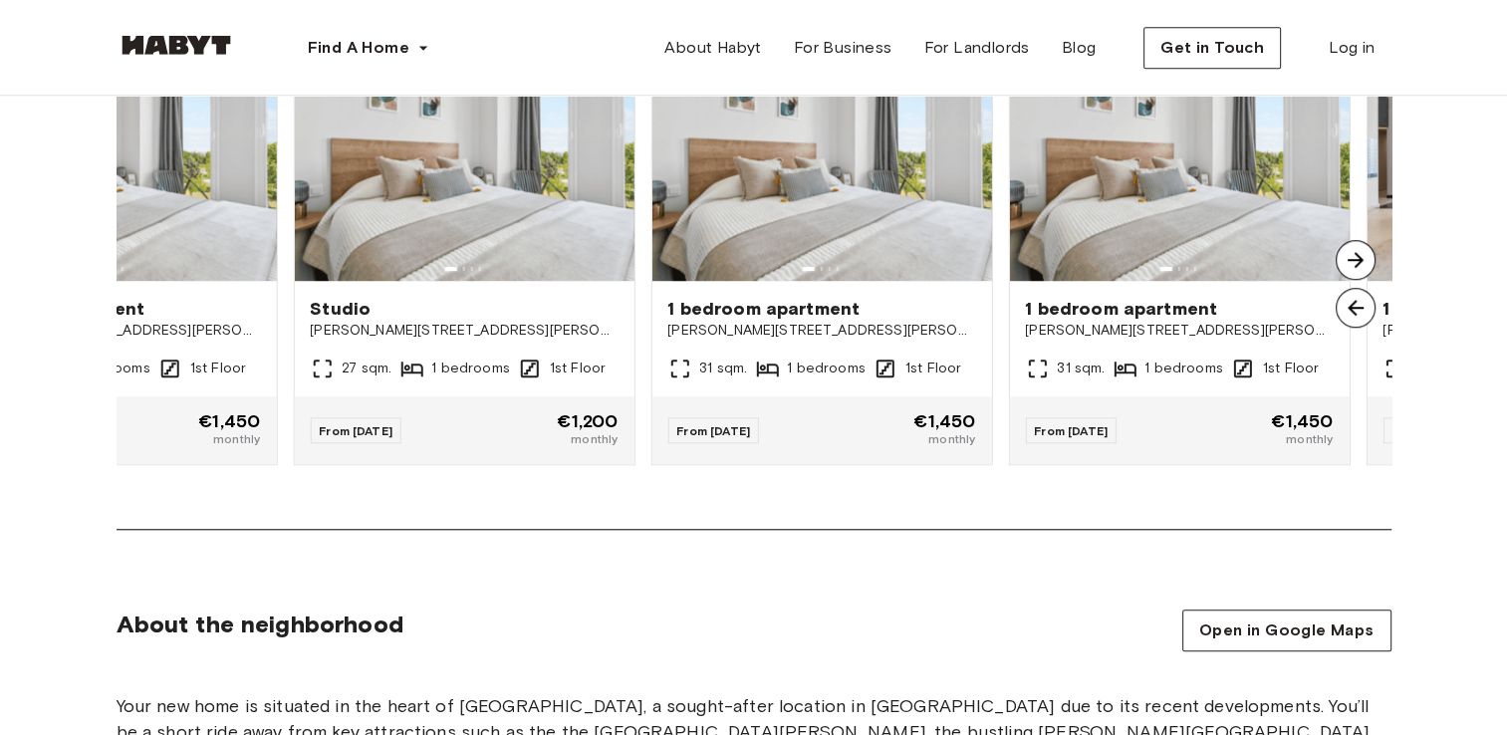
click at [1350, 308] on img at bounding box center [1355, 308] width 40 height 40
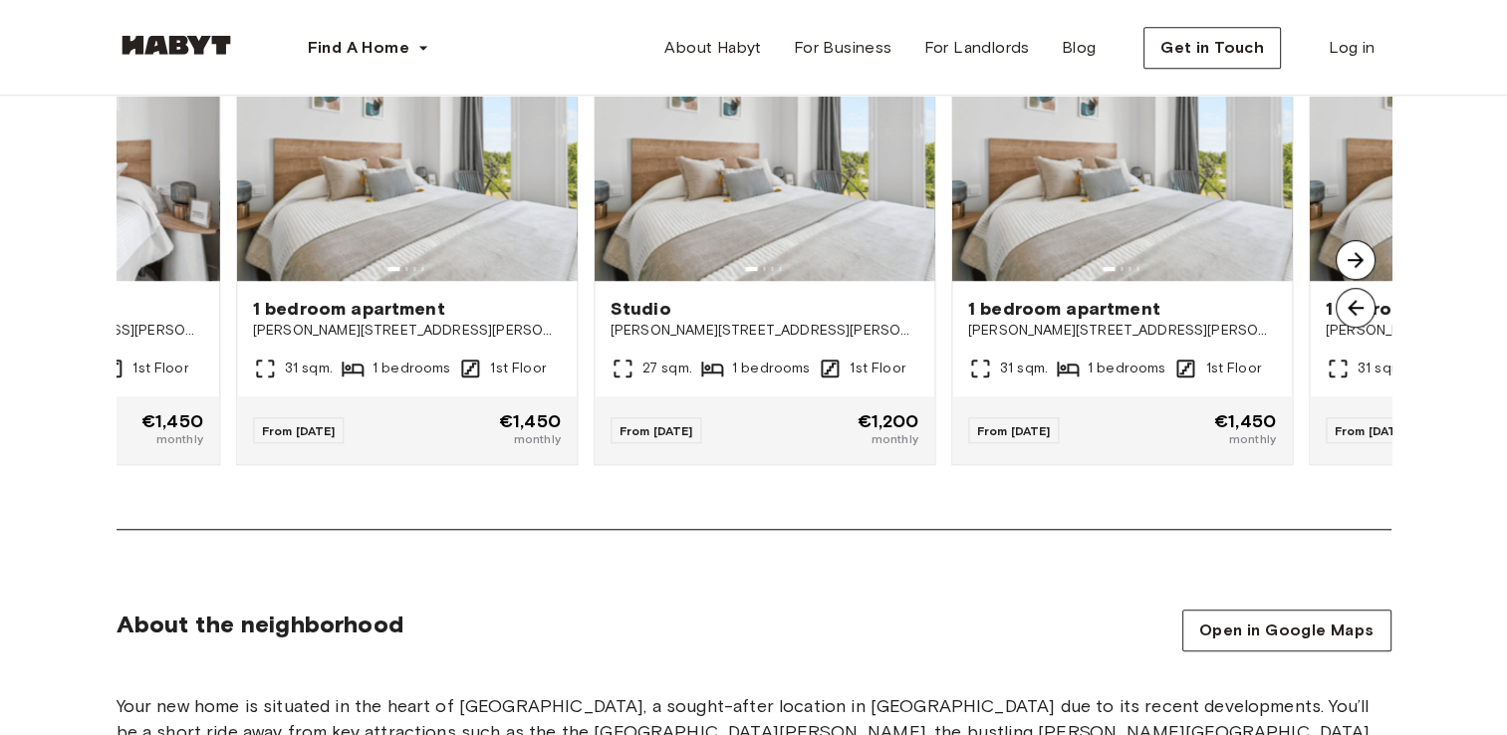
click at [1350, 308] on img at bounding box center [1355, 308] width 40 height 40
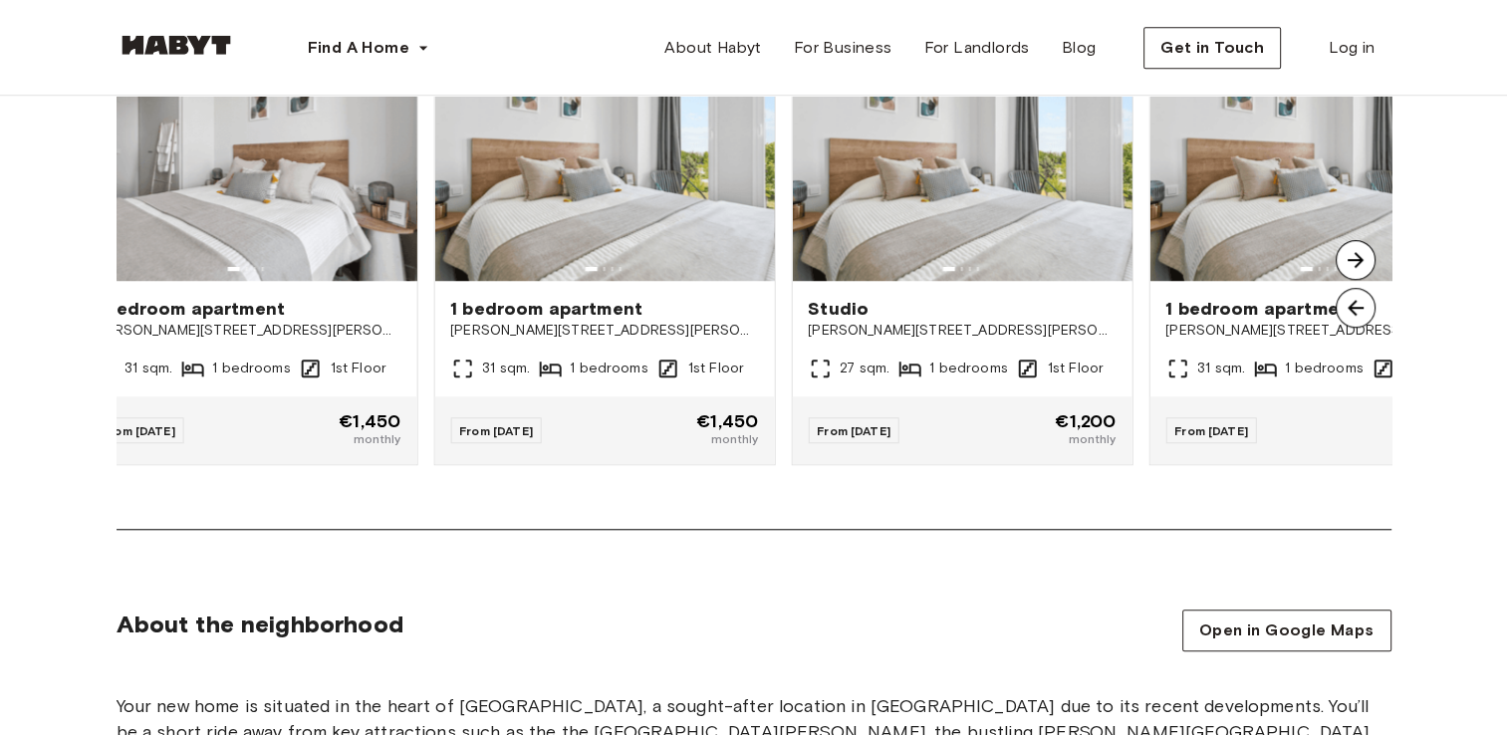
click at [1350, 308] on img at bounding box center [1355, 308] width 40 height 40
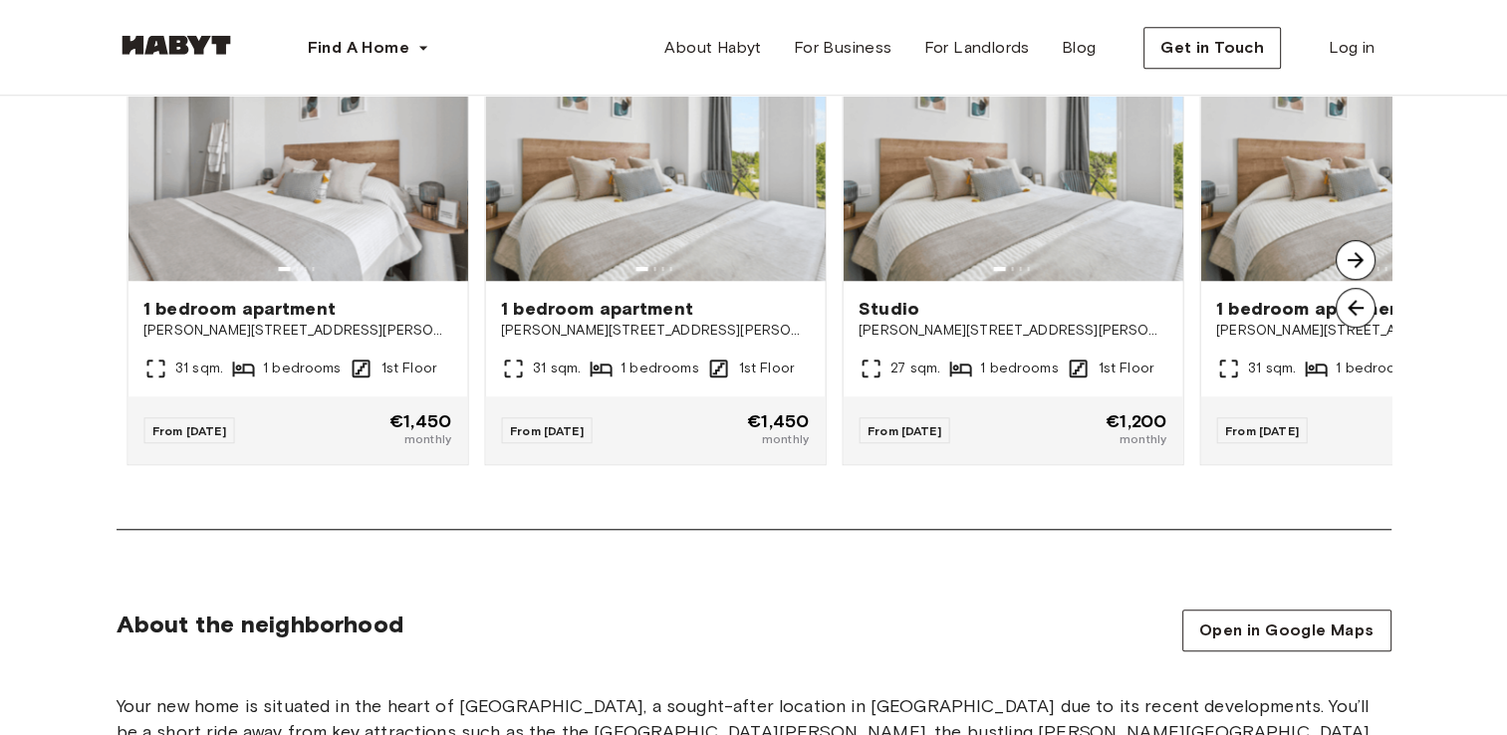
click at [1350, 308] on img at bounding box center [1355, 308] width 40 height 40
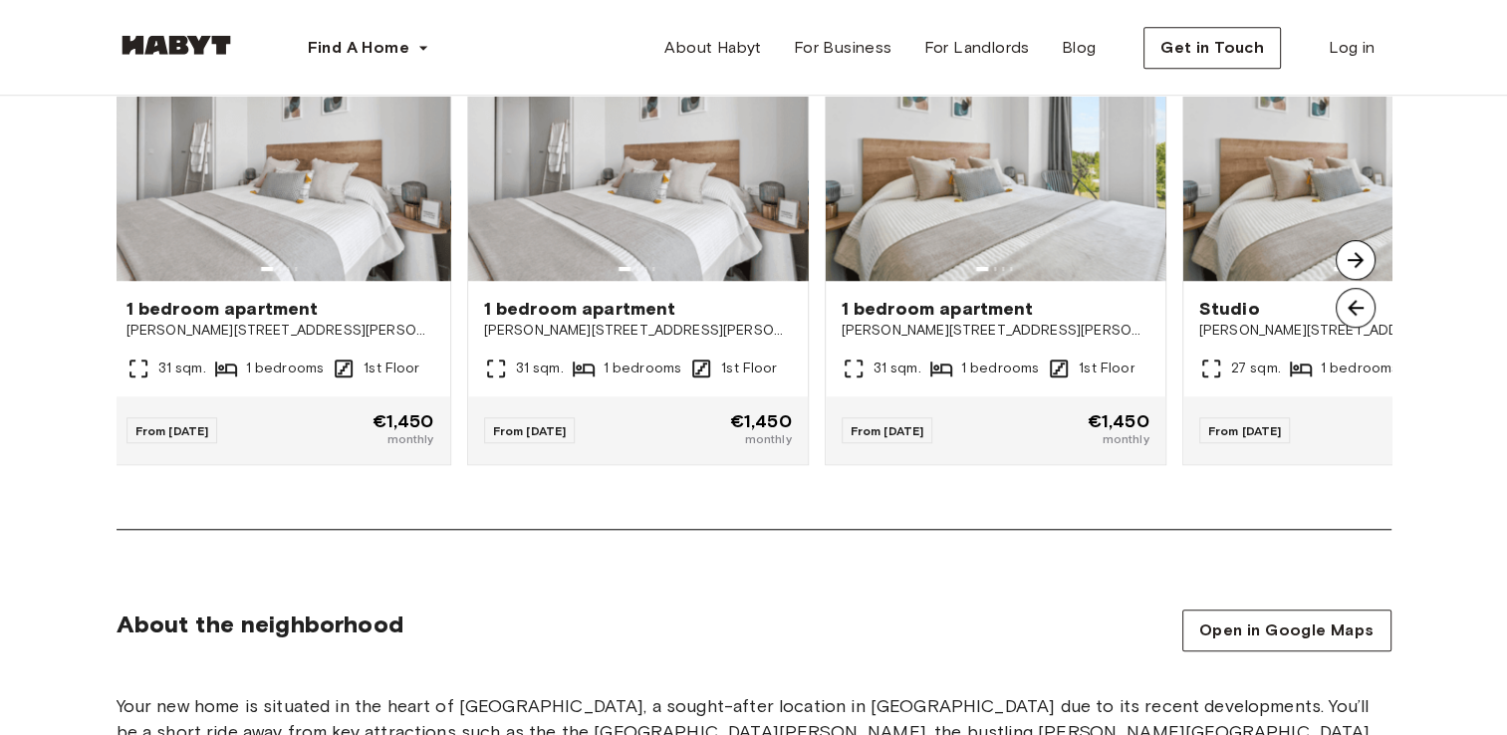
click at [1350, 308] on img at bounding box center [1355, 308] width 40 height 40
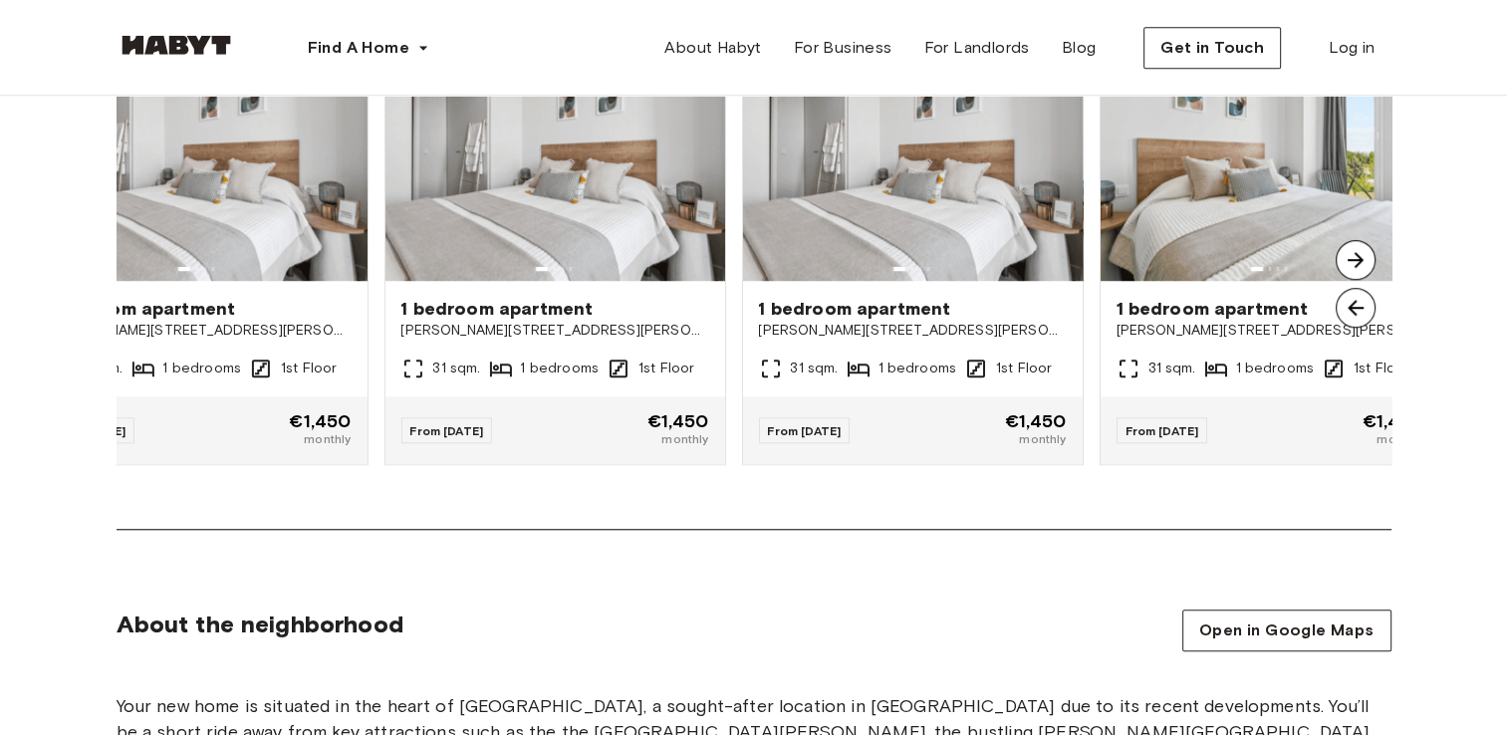
click at [1350, 308] on img at bounding box center [1355, 308] width 40 height 40
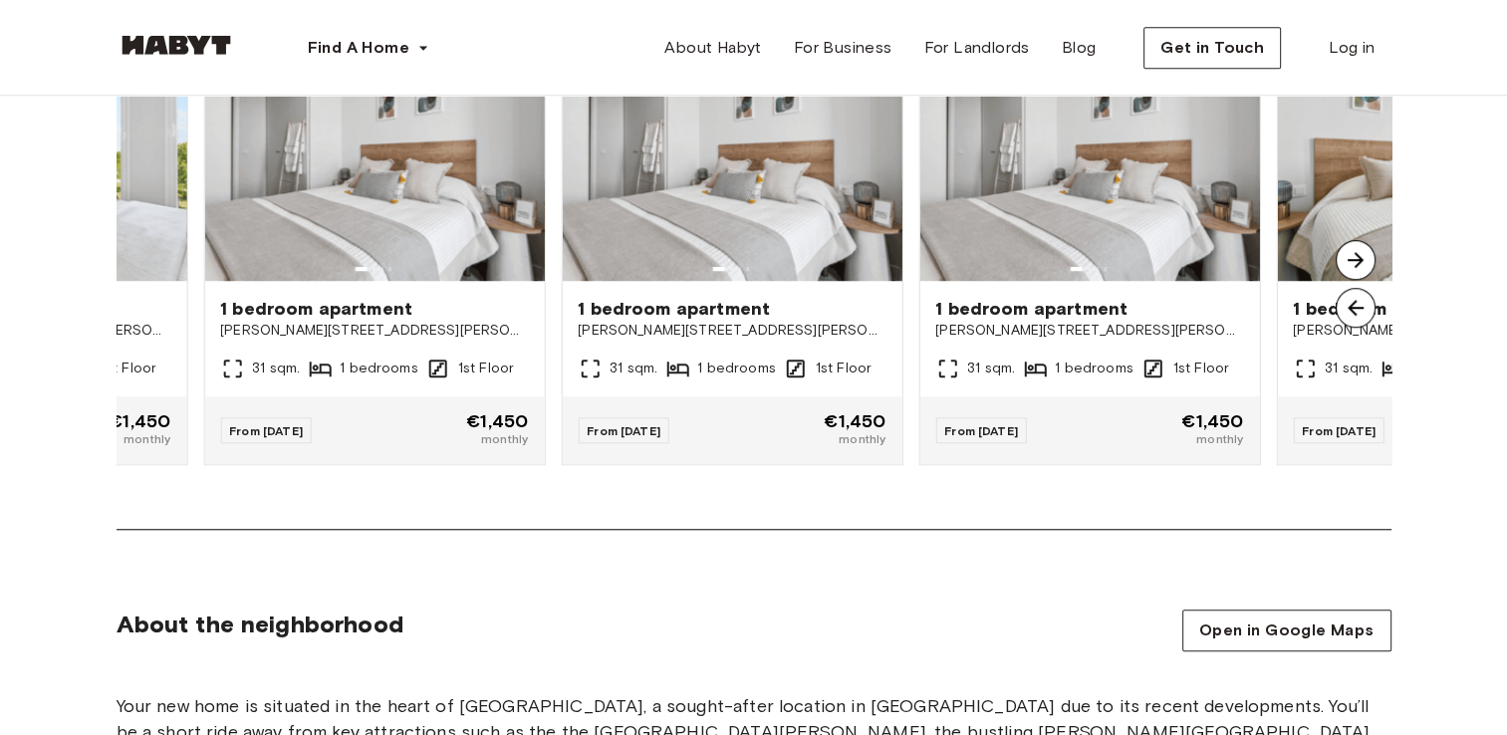
click at [1350, 308] on img at bounding box center [1355, 308] width 40 height 40
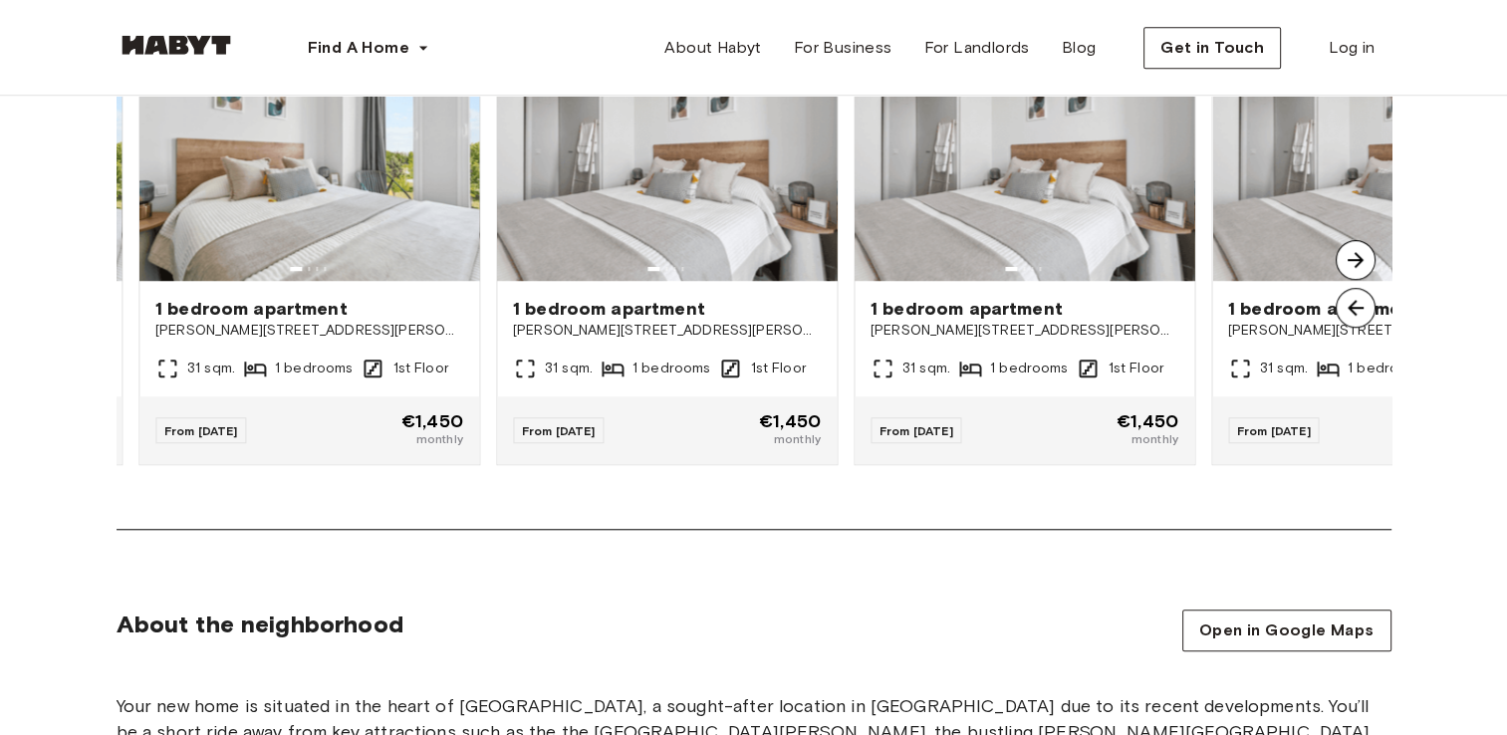
click at [1350, 308] on img at bounding box center [1355, 308] width 40 height 40
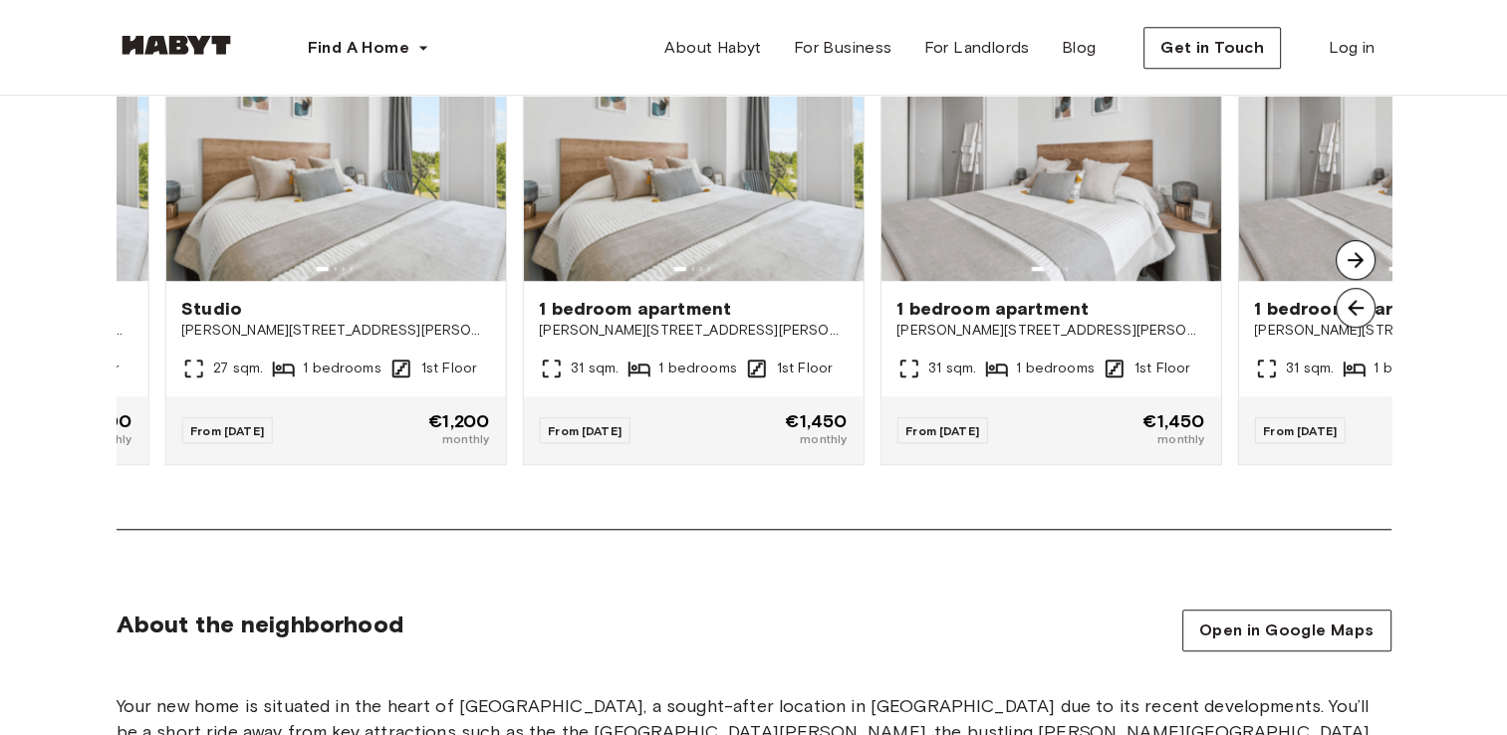
click at [1350, 308] on img at bounding box center [1355, 308] width 40 height 40
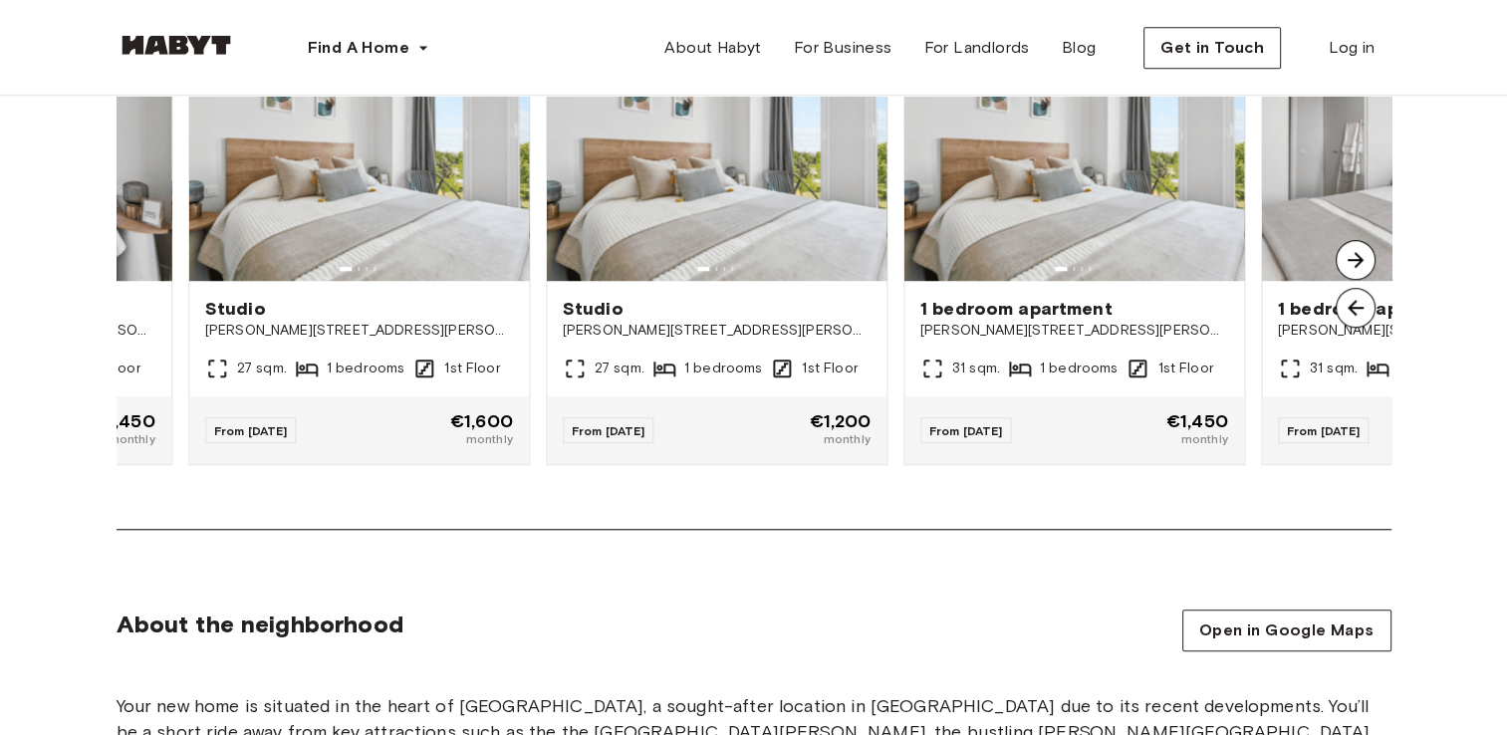
click at [1350, 308] on img at bounding box center [1355, 308] width 40 height 40
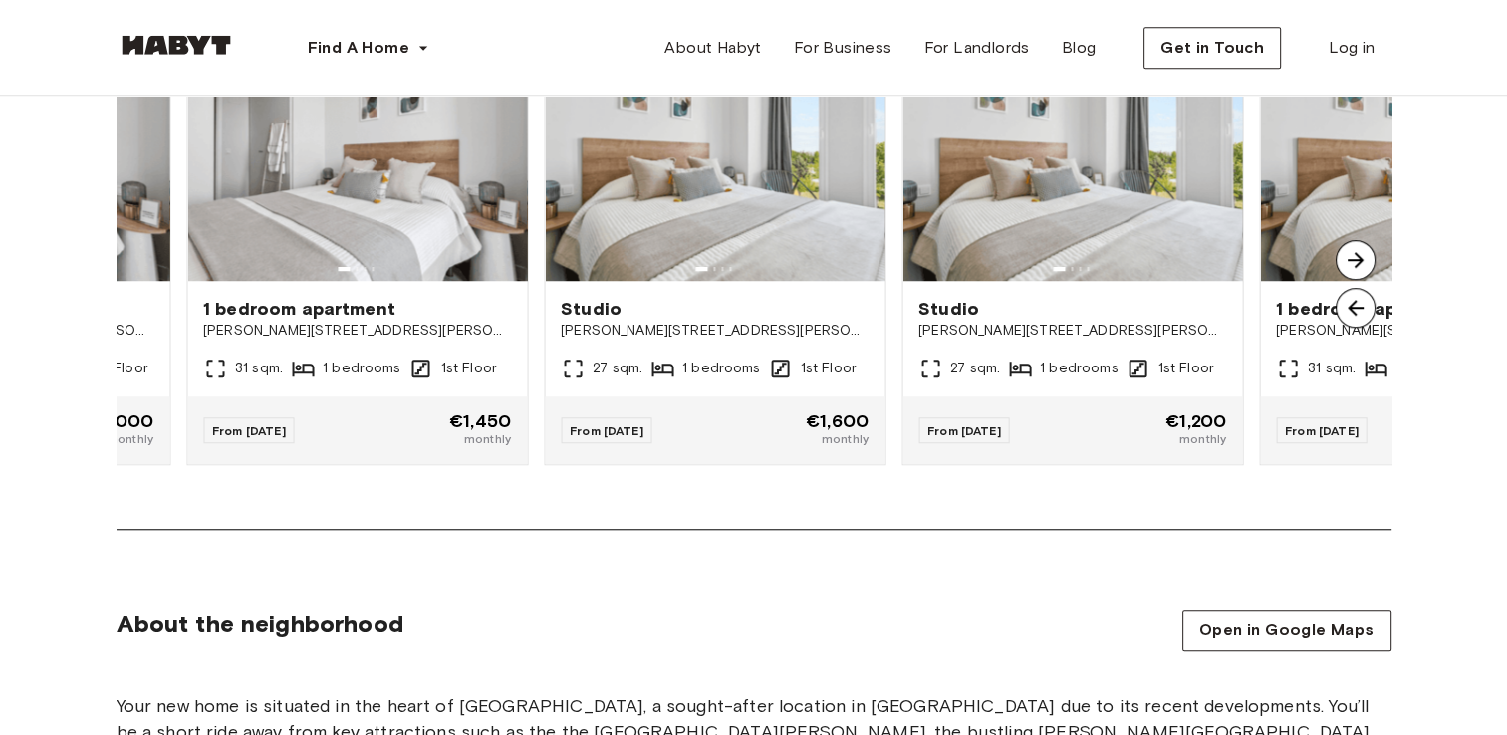
click at [1350, 308] on img at bounding box center [1355, 308] width 40 height 40
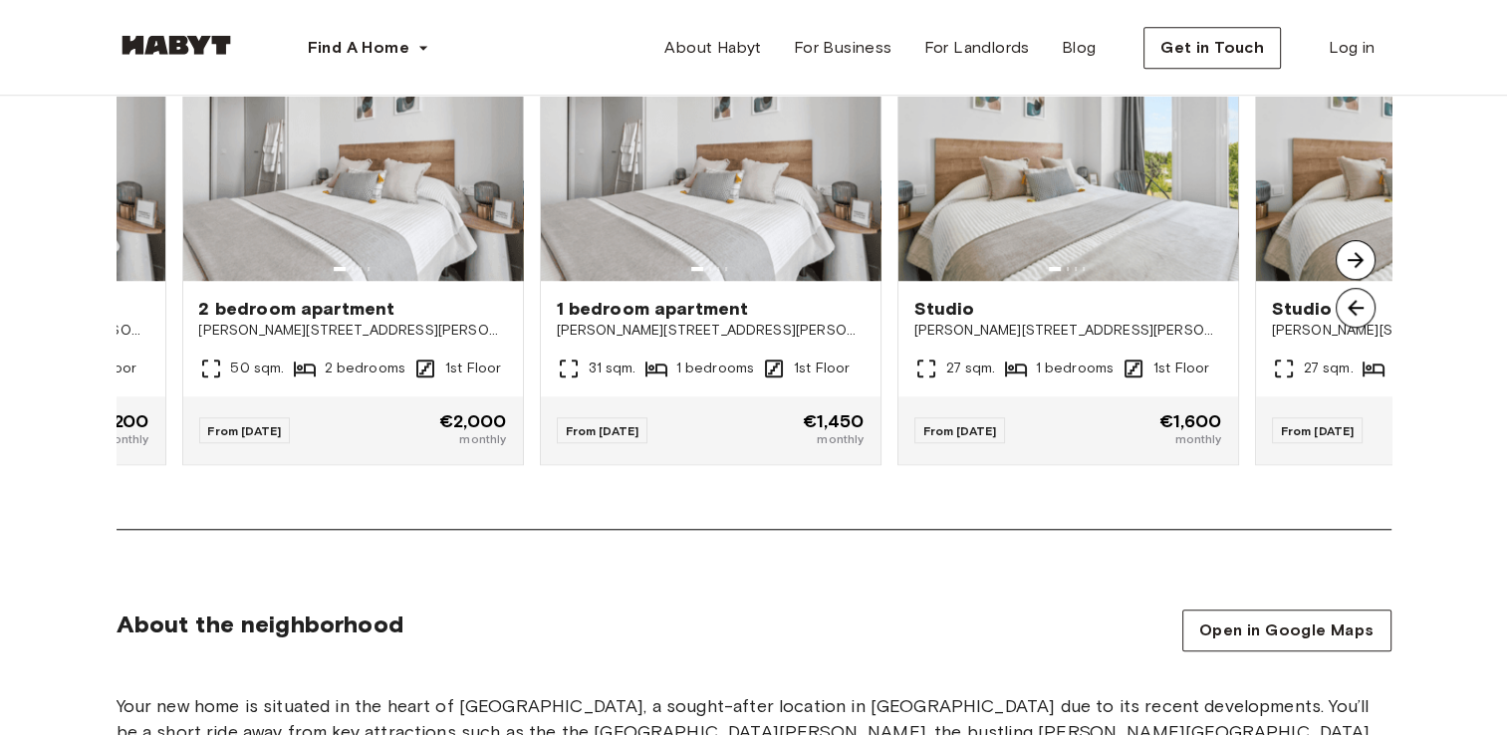
click at [1350, 308] on img at bounding box center [1355, 308] width 40 height 40
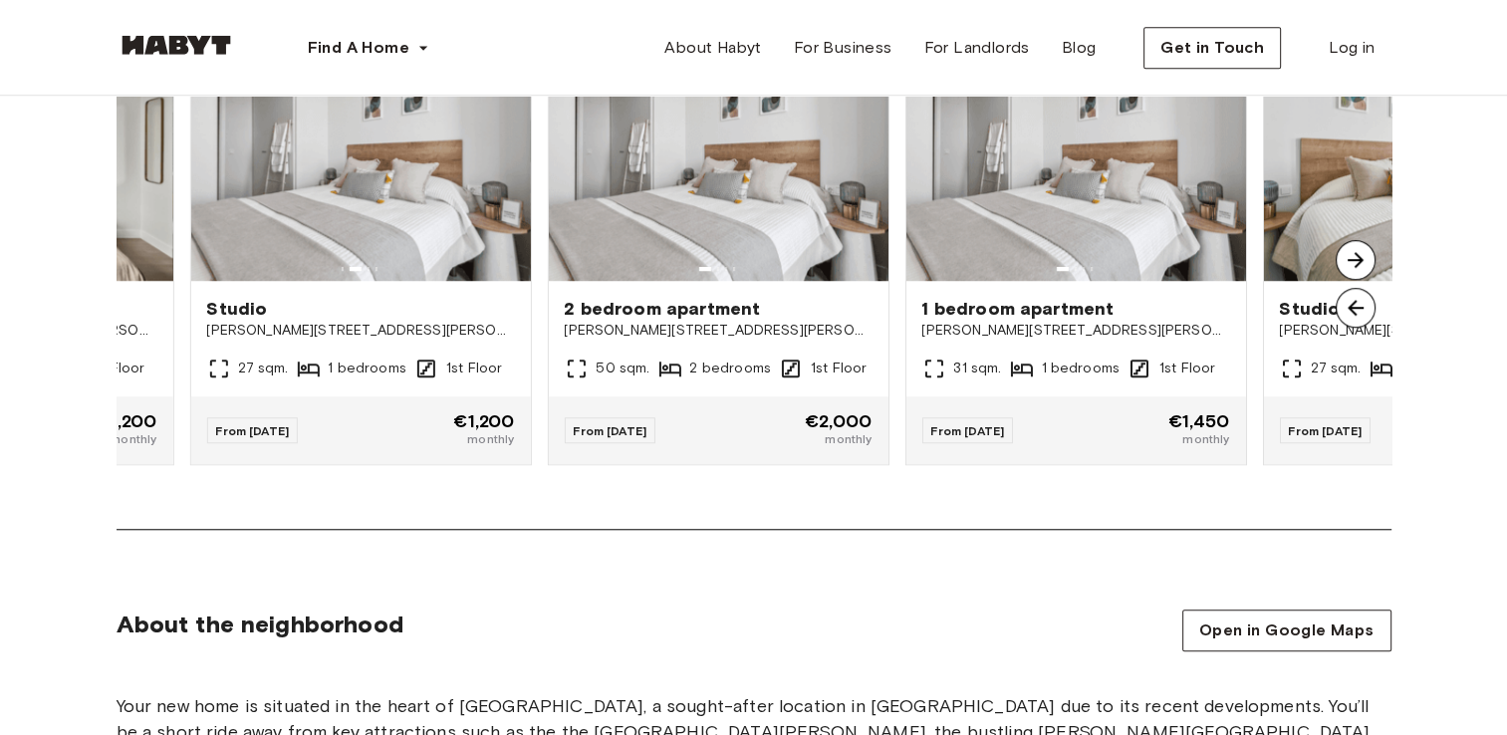
click at [1350, 308] on img at bounding box center [1355, 308] width 40 height 40
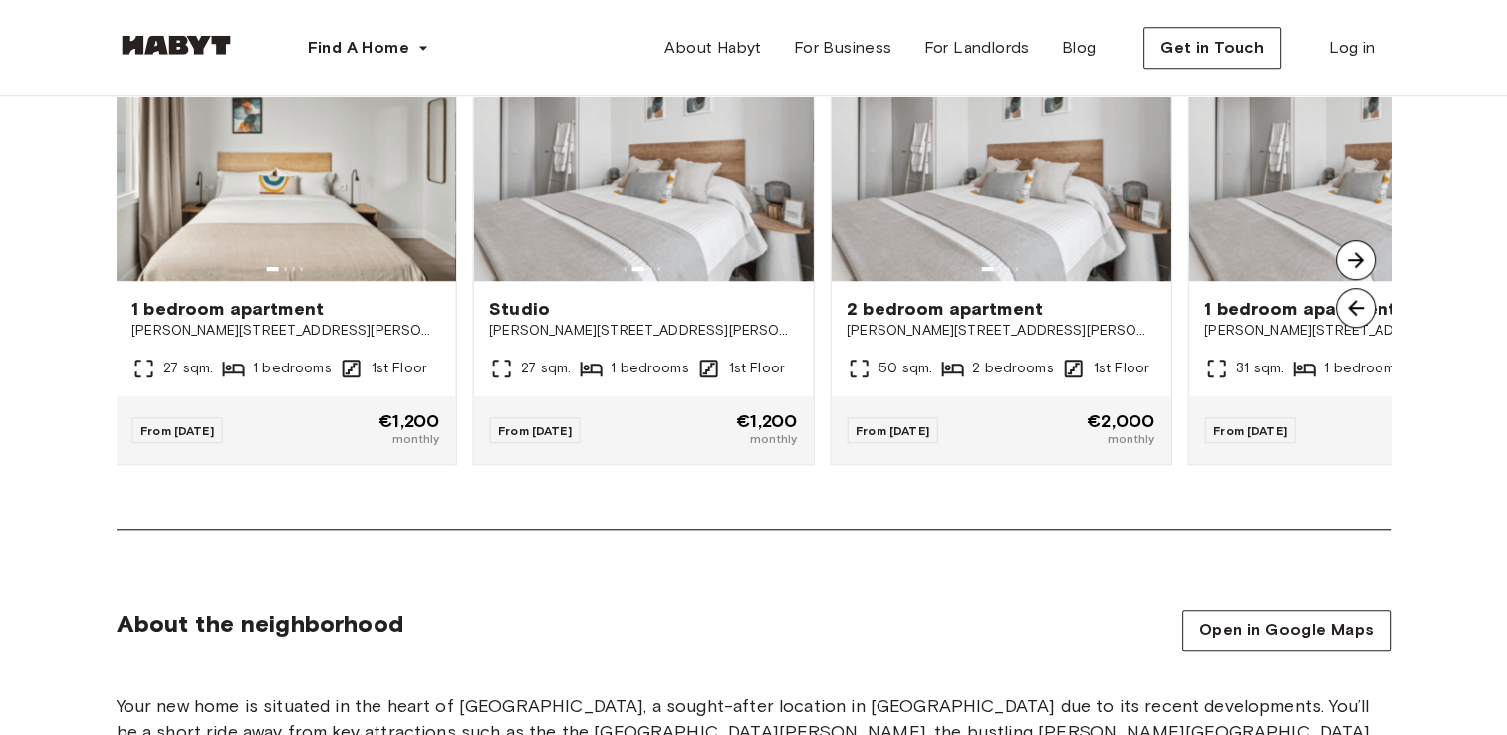
click at [1350, 308] on img at bounding box center [1355, 308] width 40 height 40
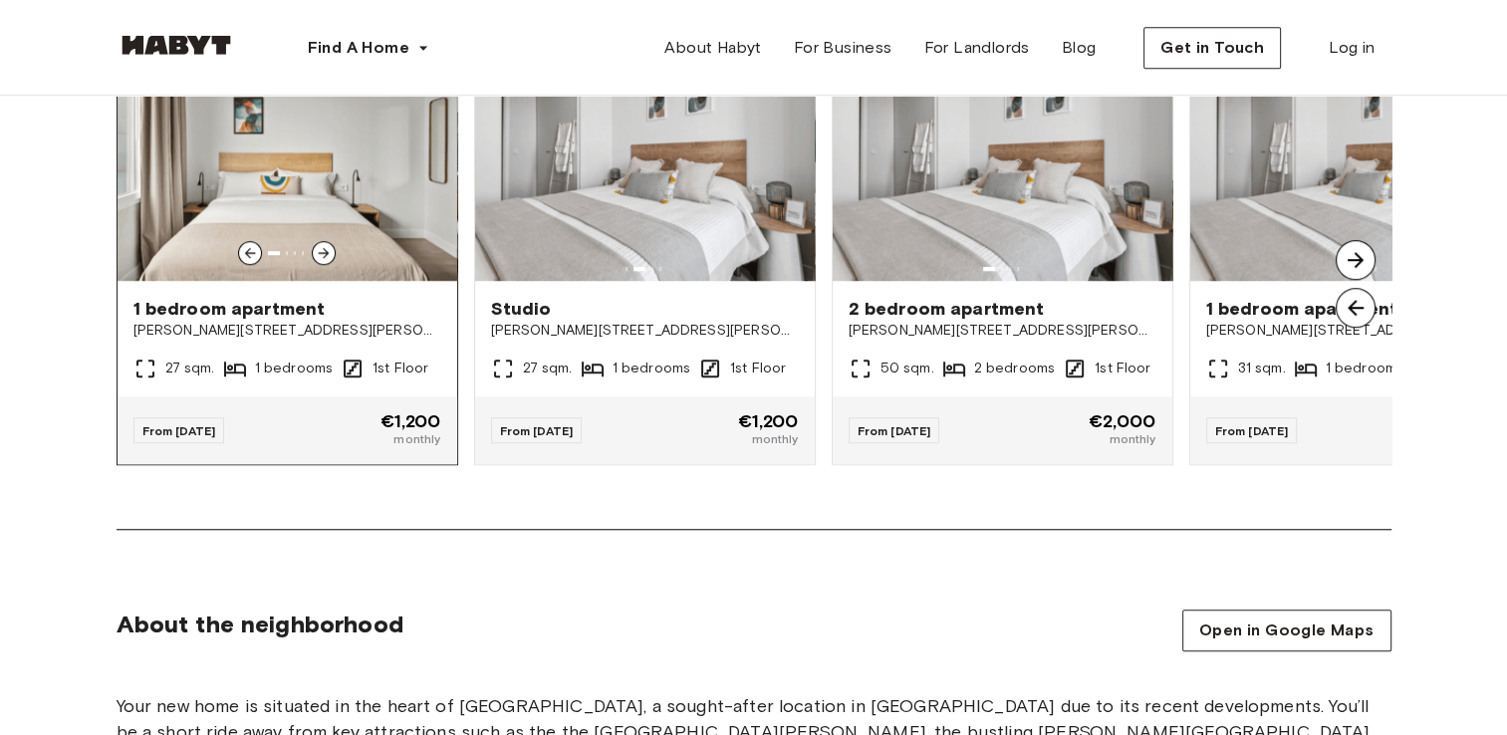
click at [198, 425] on span "From [DATE]" at bounding box center [179, 430] width 74 height 15
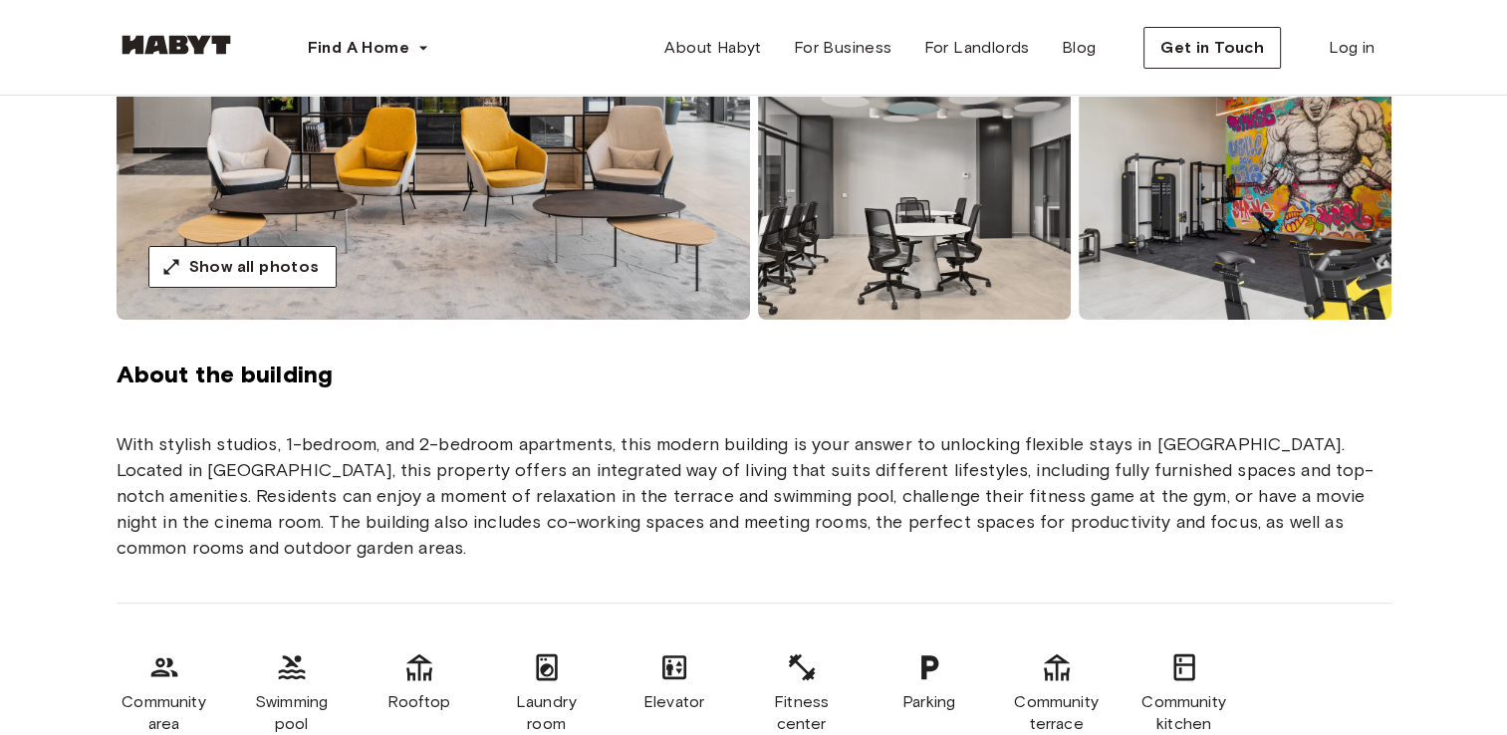
scroll to position [219, 0]
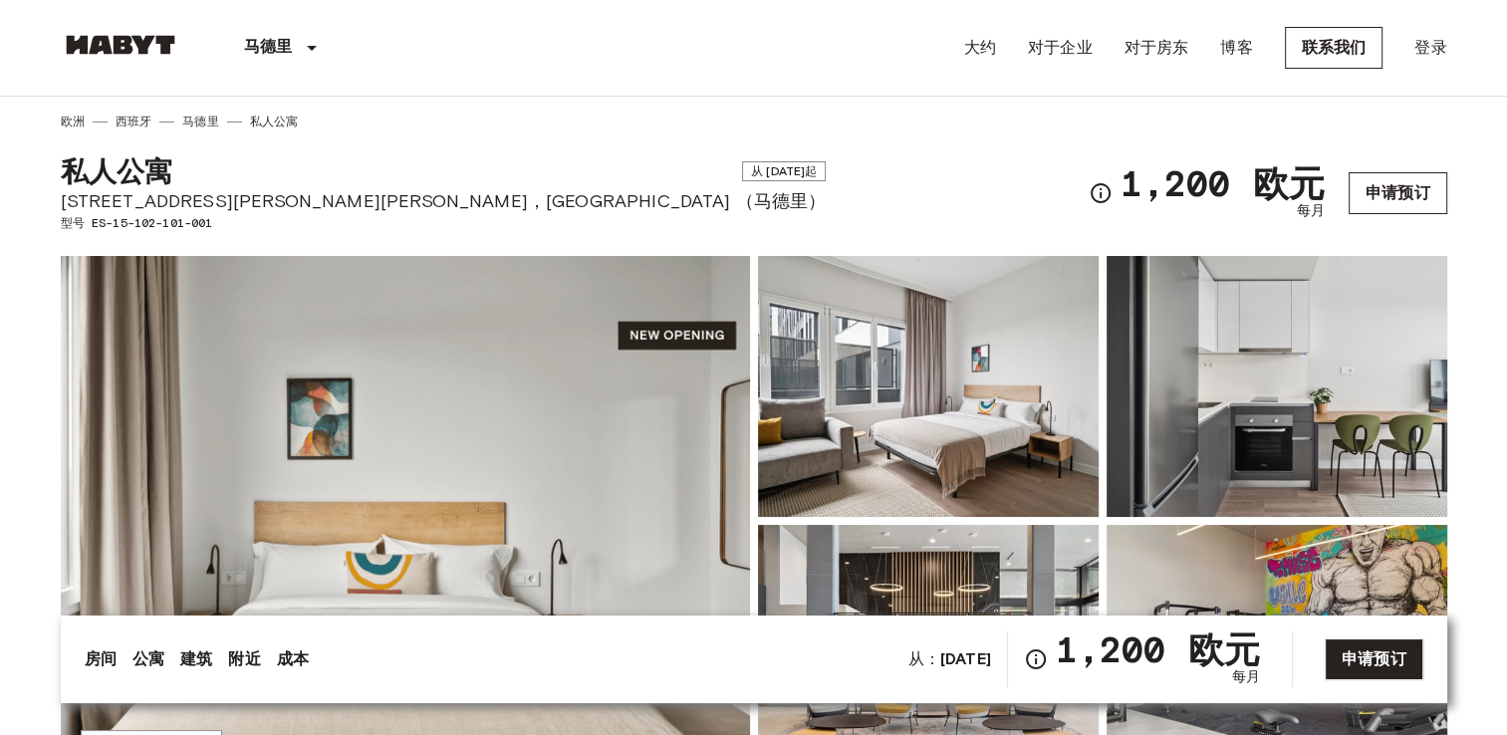
click at [1395, 197] on link "申请预订" at bounding box center [1397, 193] width 99 height 42
